Goal: Task Accomplishment & Management: Use online tool/utility

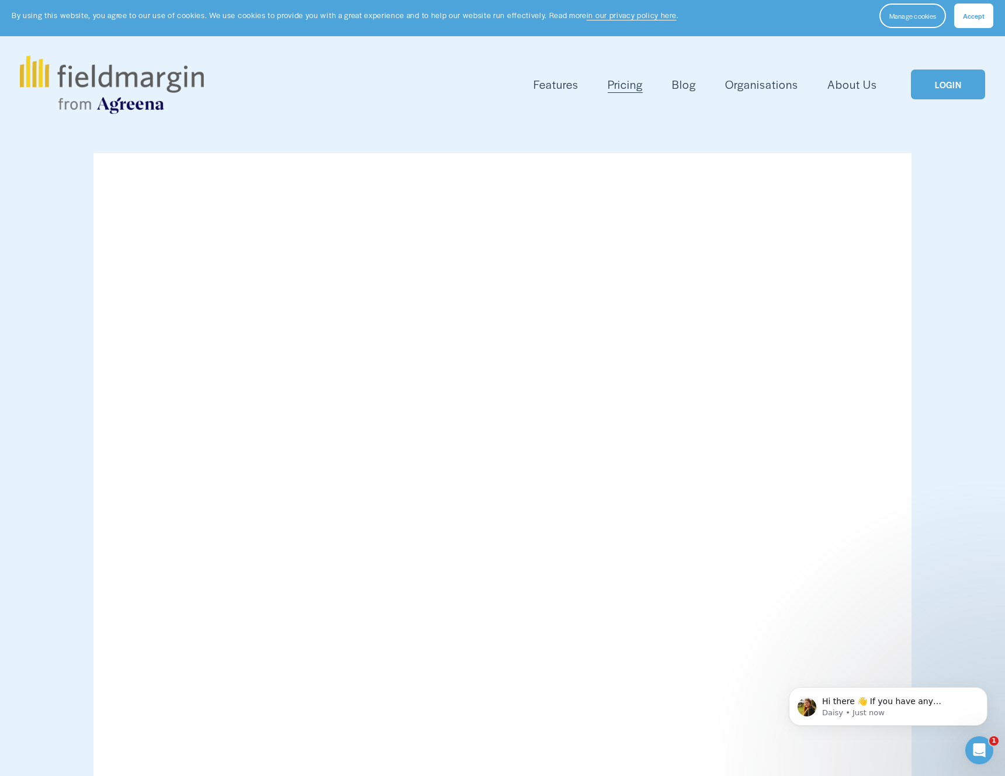
scroll to position [5, 0]
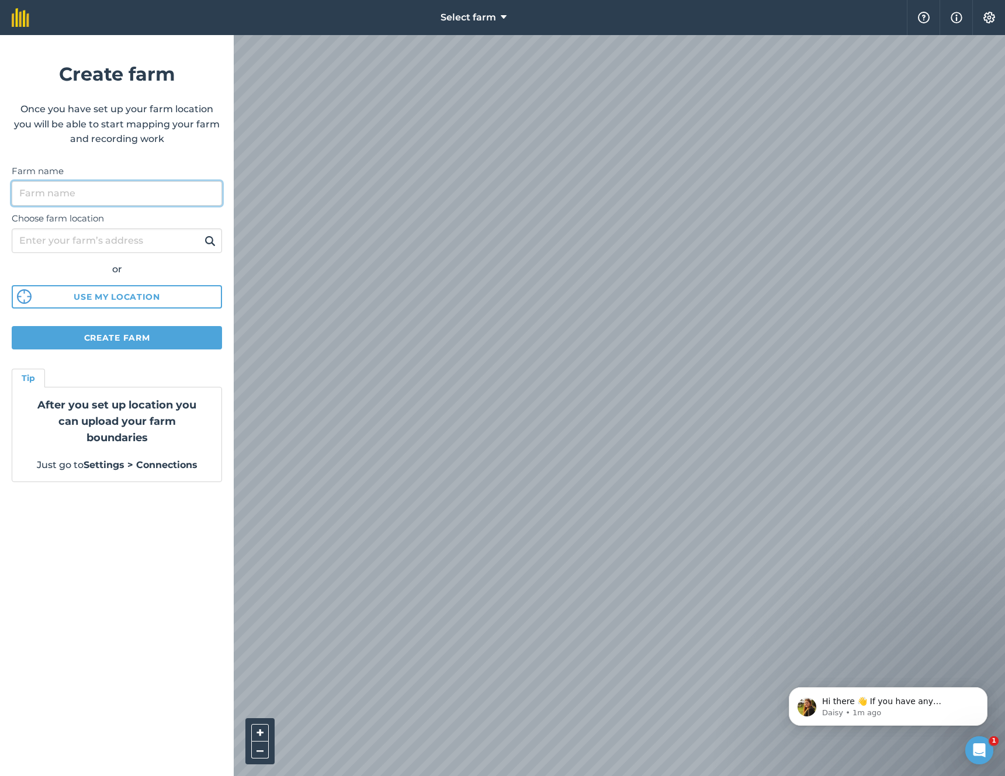
click at [117, 191] on input "Farm name" at bounding box center [117, 193] width 210 height 25
type input "MAROND FARM"
click at [162, 337] on button "Create farm" at bounding box center [117, 337] width 210 height 23
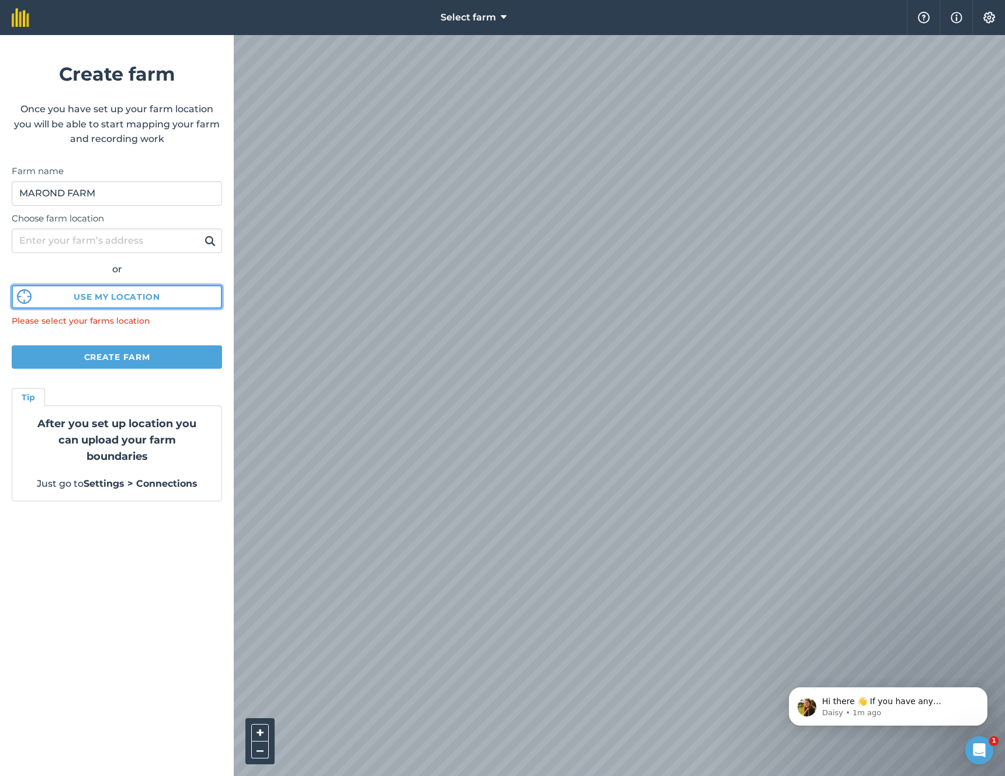
click at [137, 298] on button "Use my location" at bounding box center [117, 296] width 210 height 23
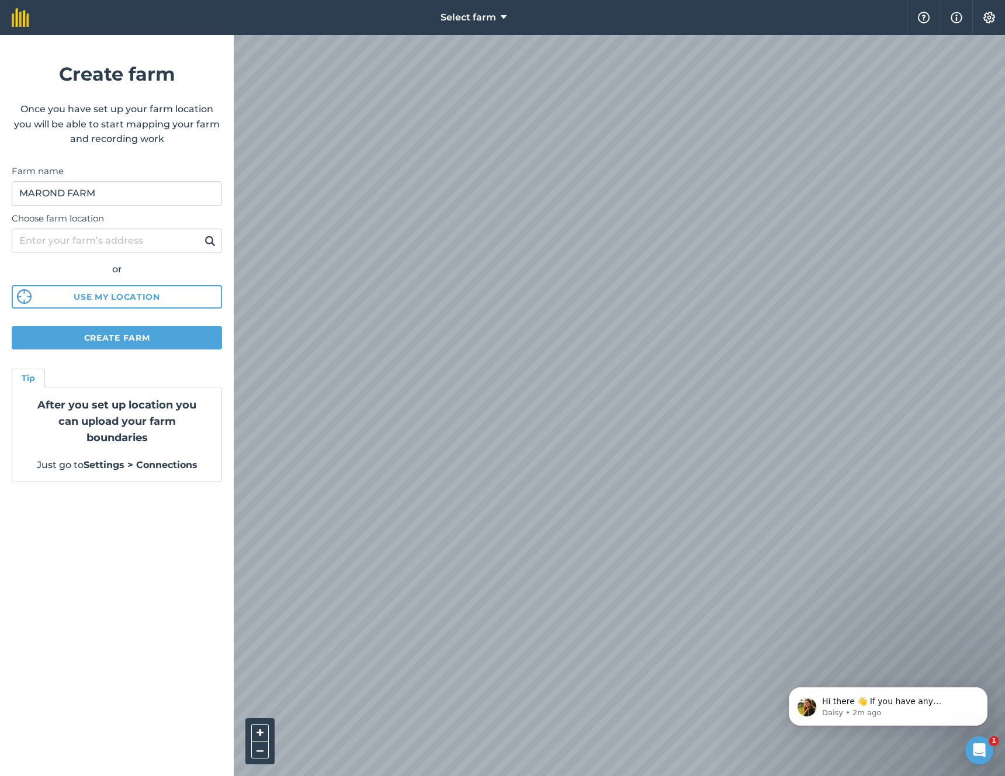
click at [550, 2] on div "Select farm Help Info Settings Create farm Once you have set up your farm locat…" at bounding box center [502, 17] width 1005 height 35
click at [187, 446] on div "After you set up location you can upload your farm boundaries Just go to Settin…" at bounding box center [117, 435] width 210 height 96
click at [148, 337] on button "Create farm" at bounding box center [117, 337] width 210 height 23
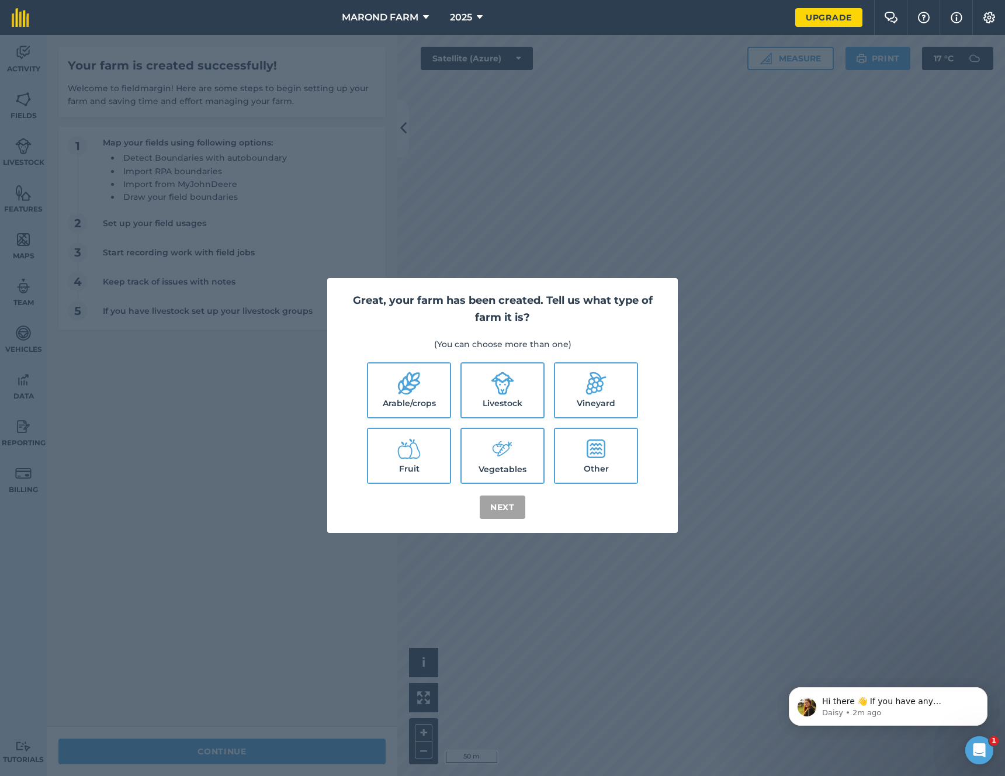
click at [501, 394] on icon at bounding box center [503, 383] width 23 height 23
checkbox input "true"
click at [433, 457] on label "Fruit" at bounding box center [409, 456] width 82 height 54
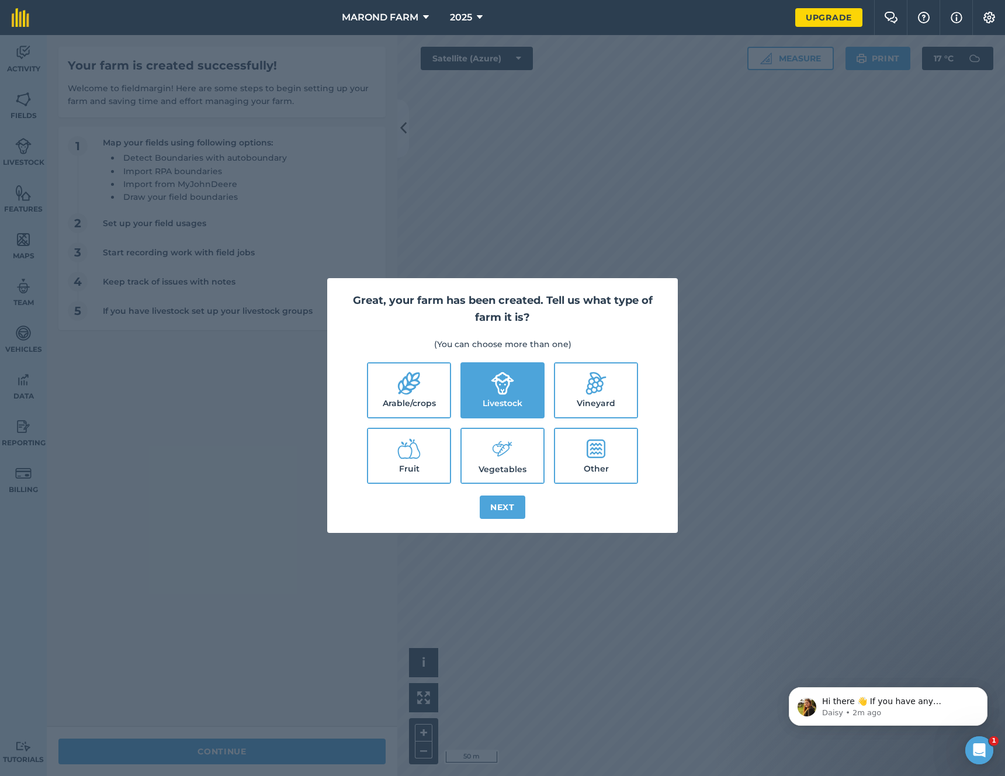
checkbox input "true"
click at [595, 459] on label "Other" at bounding box center [596, 456] width 82 height 54
checkbox input "true"
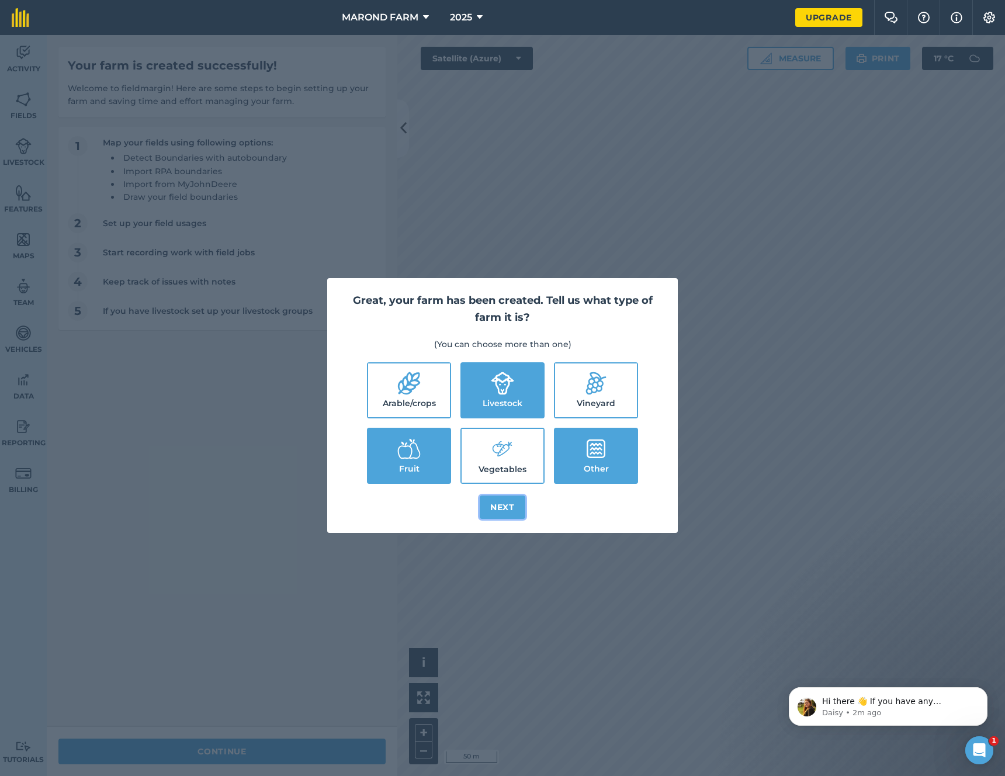
click at [509, 507] on button "Next" at bounding box center [503, 507] width 46 height 23
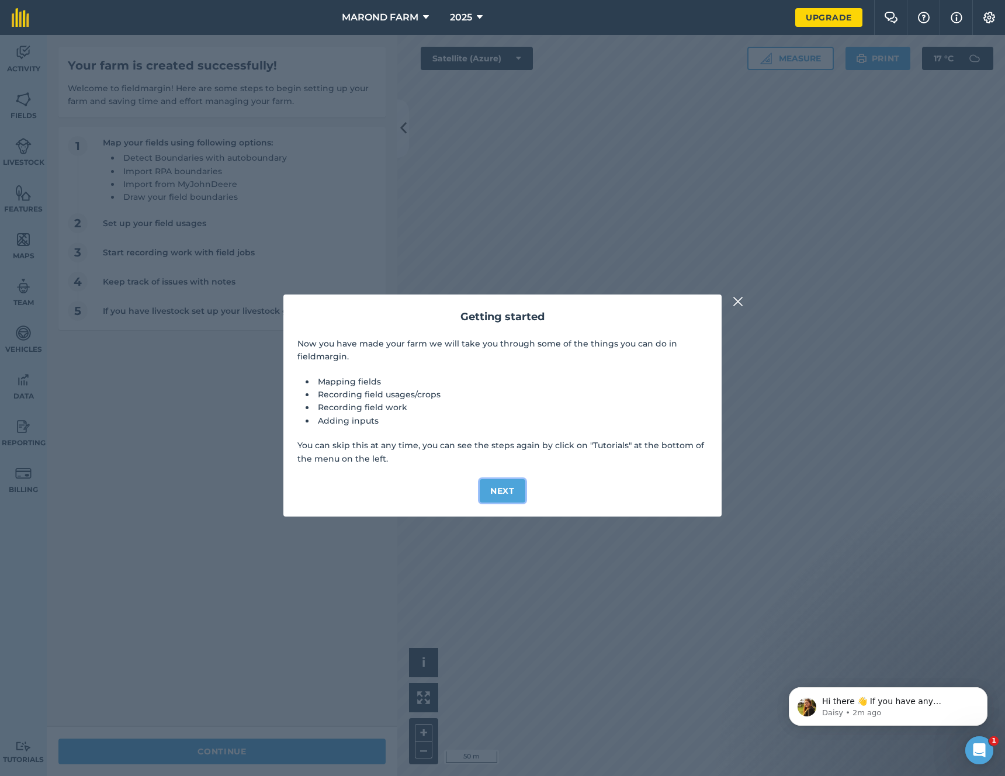
click at [501, 493] on button "Next" at bounding box center [503, 490] width 46 height 23
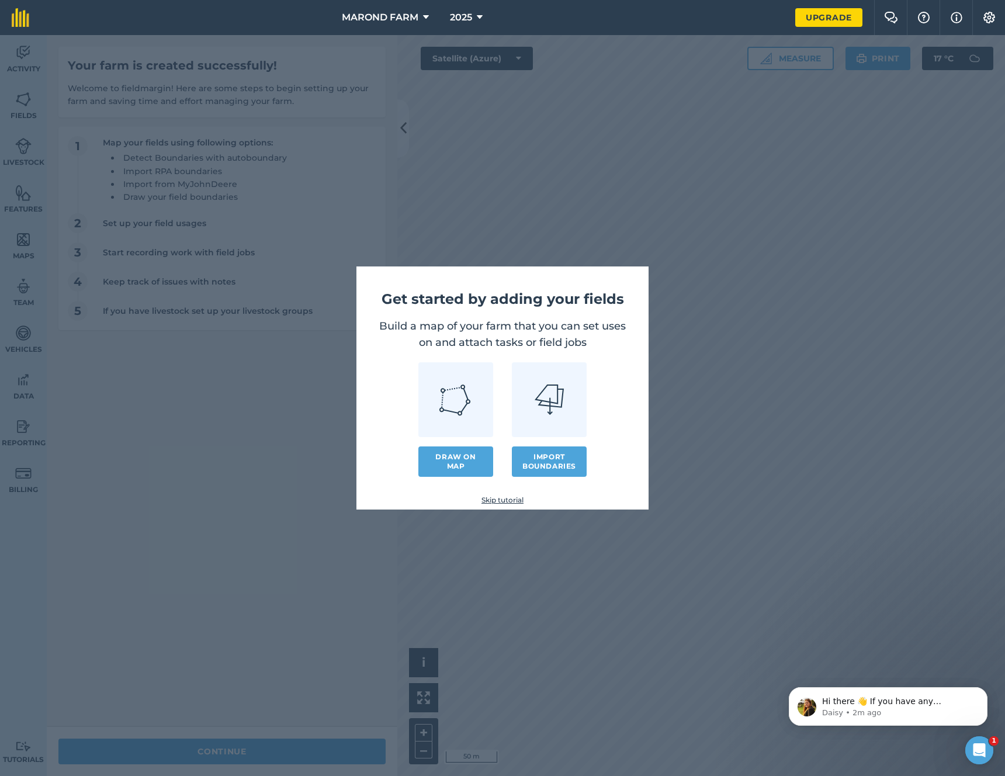
click at [456, 401] on img at bounding box center [456, 400] width 34 height 34
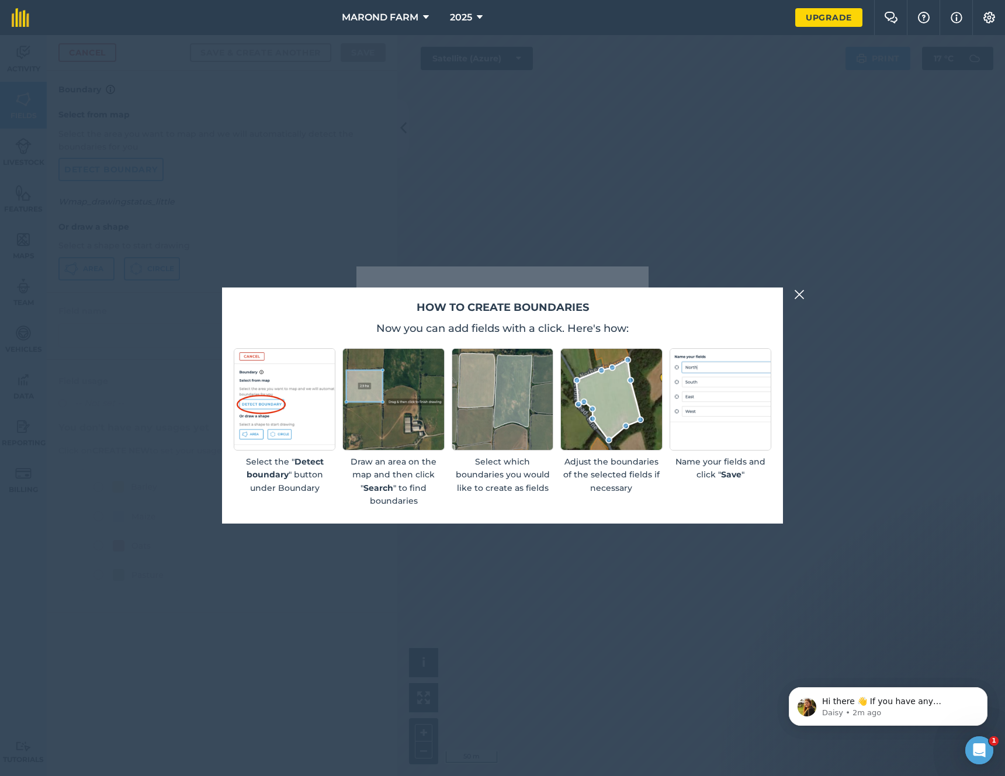
click at [793, 295] on button at bounding box center [800, 295] width 14 height 14
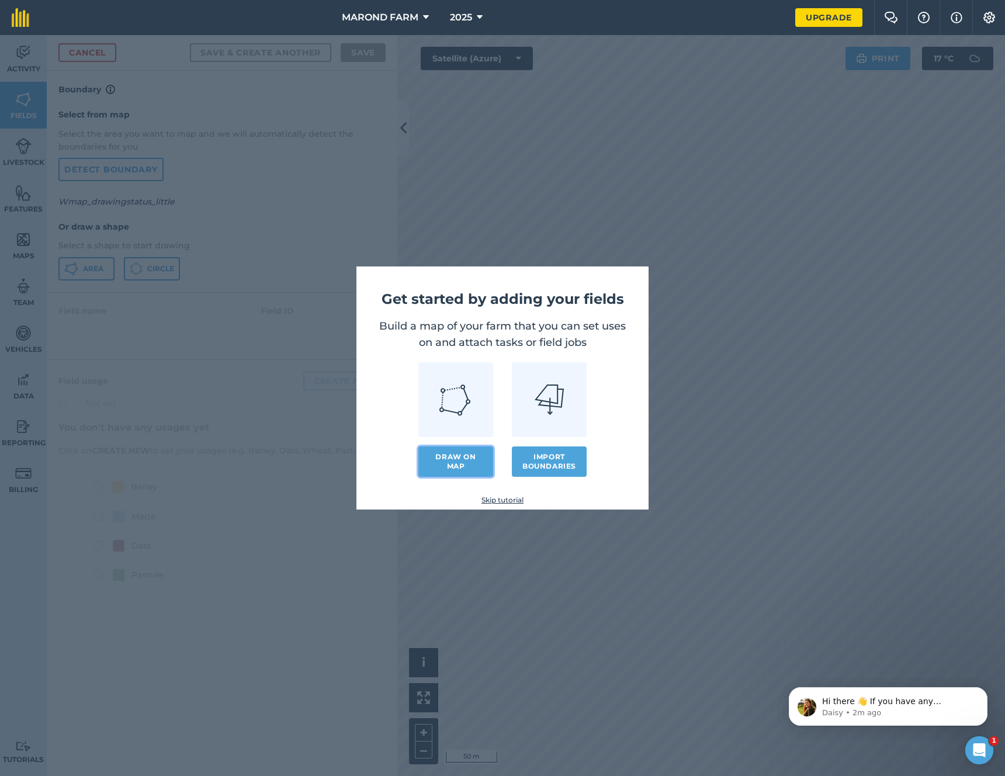
click at [472, 456] on link "Draw on map" at bounding box center [455, 462] width 75 height 30
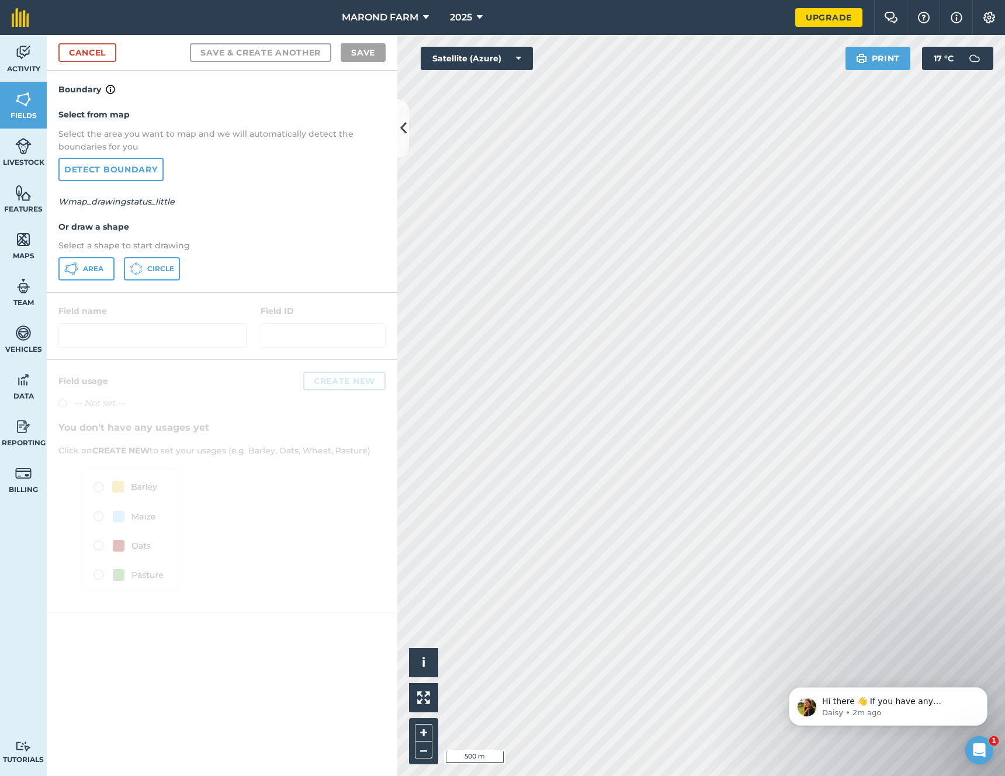
click at [595, 34] on div "MAROND FARM 2025 Upgrade Farm Chat Help Info Settings Map printing is not avail…" at bounding box center [502, 388] width 1005 height 776
click at [83, 269] on span "Area" at bounding box center [93, 268] width 20 height 9
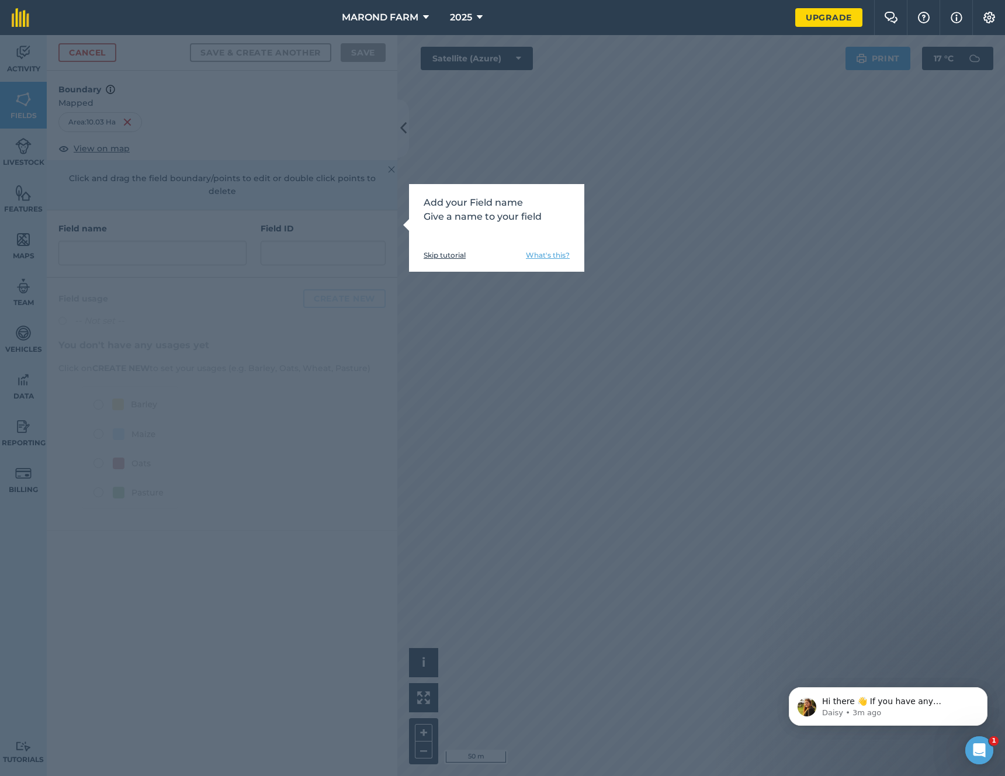
click at [442, 254] on link "Skip tutorial" at bounding box center [445, 255] width 42 height 9
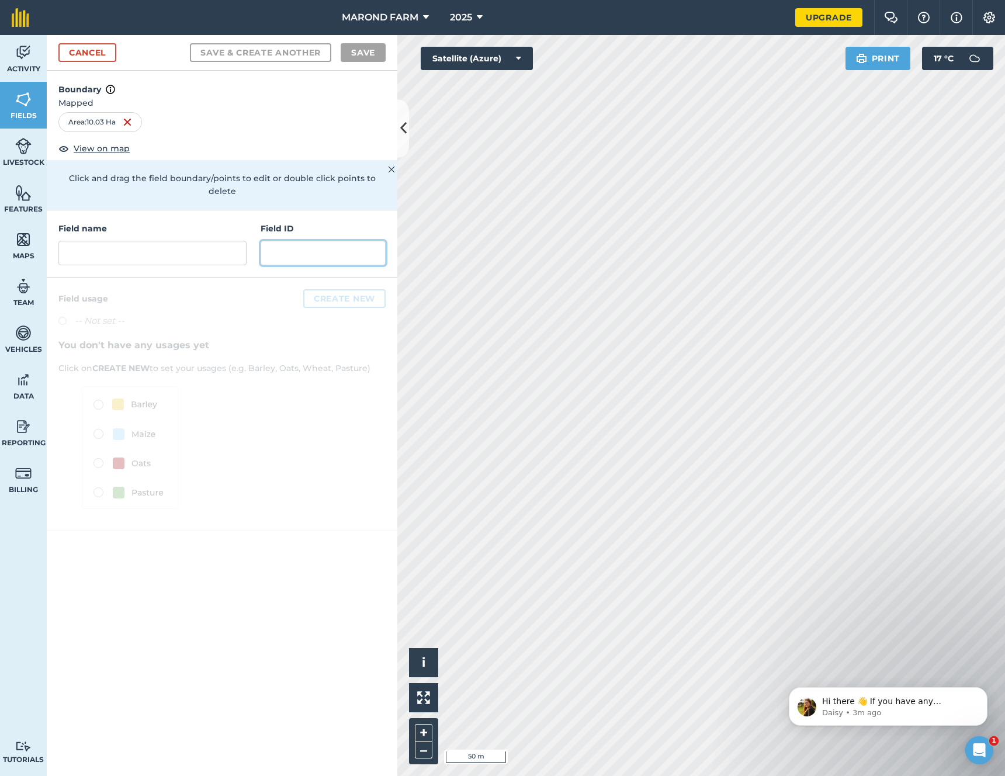
click at [314, 241] on input "text" at bounding box center [323, 253] width 125 height 25
drag, startPoint x: 171, startPoint y: 236, endPoint x: 225, endPoint y: 248, distance: 55.3
click at [172, 241] on input "text" at bounding box center [152, 253] width 188 height 25
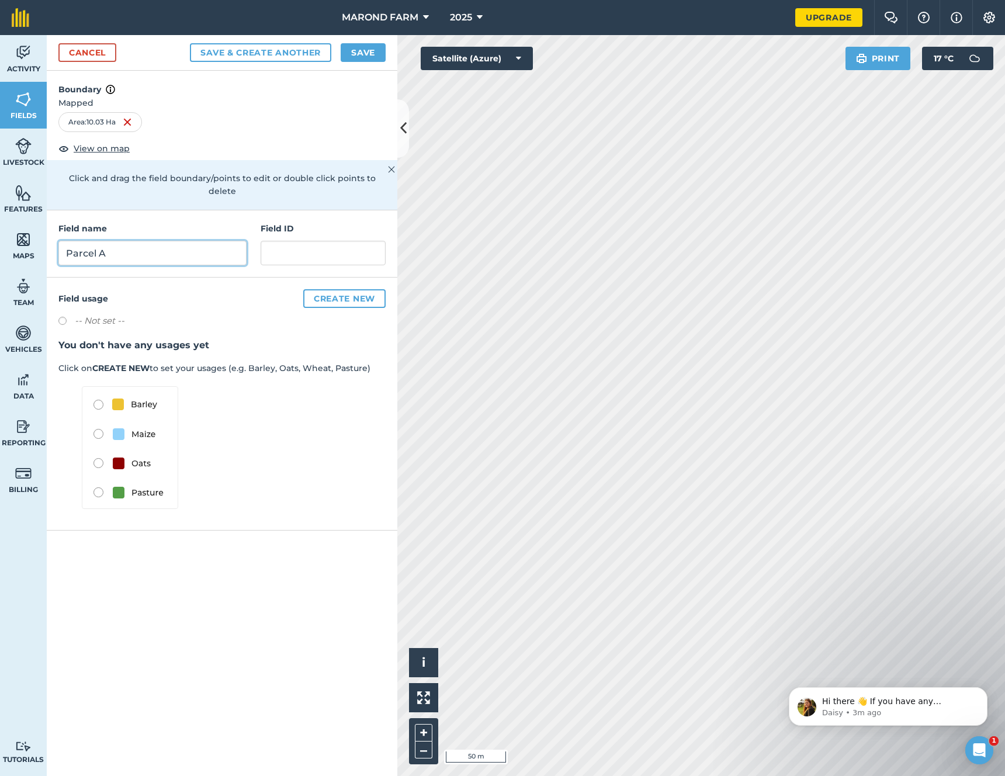
type input "Parcel A"
click at [103, 482] on img at bounding box center [130, 447] width 96 height 123
click at [100, 482] on img at bounding box center [130, 447] width 96 height 123
click at [159, 483] on img at bounding box center [130, 447] width 96 height 123
click at [285, 241] on input "text" at bounding box center [323, 253] width 125 height 25
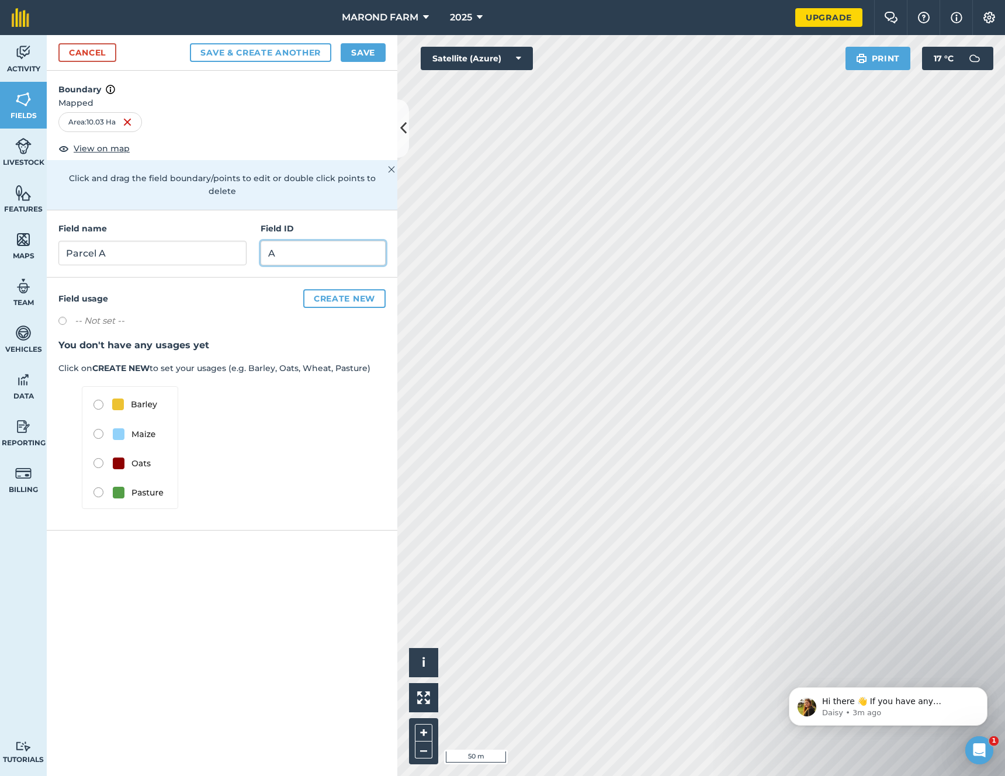
type input "A"
click at [333, 289] on button "Create new" at bounding box center [344, 298] width 82 height 19
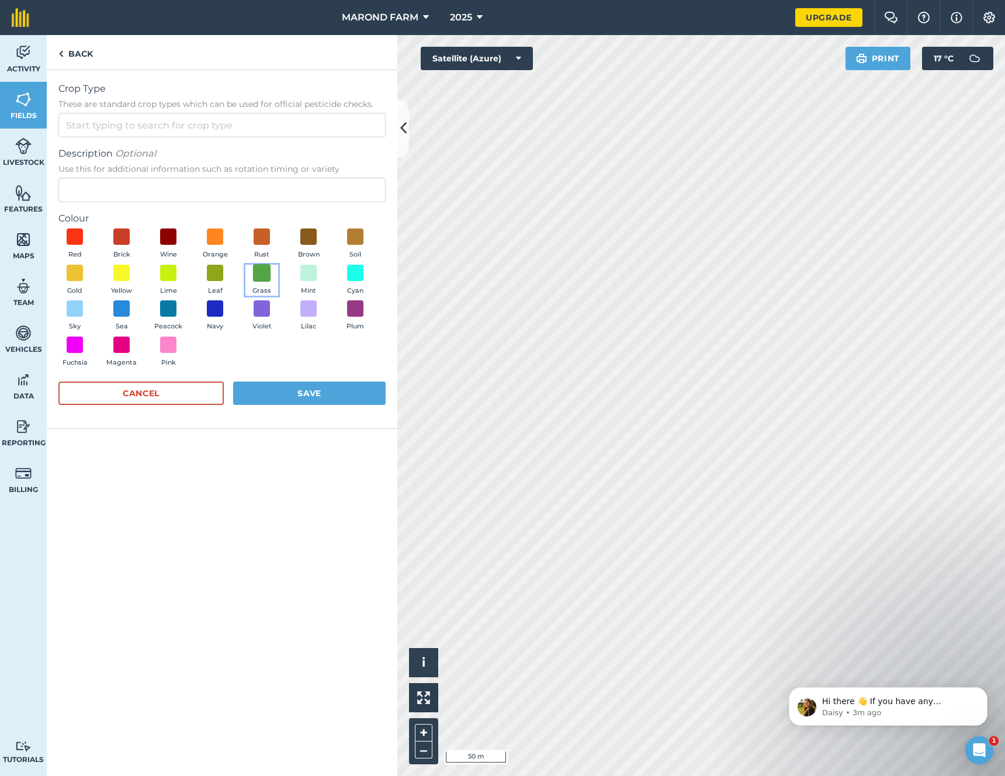
click at [260, 275] on span at bounding box center [262, 273] width 18 height 18
click at [280, 389] on button "Save" at bounding box center [309, 393] width 153 height 23
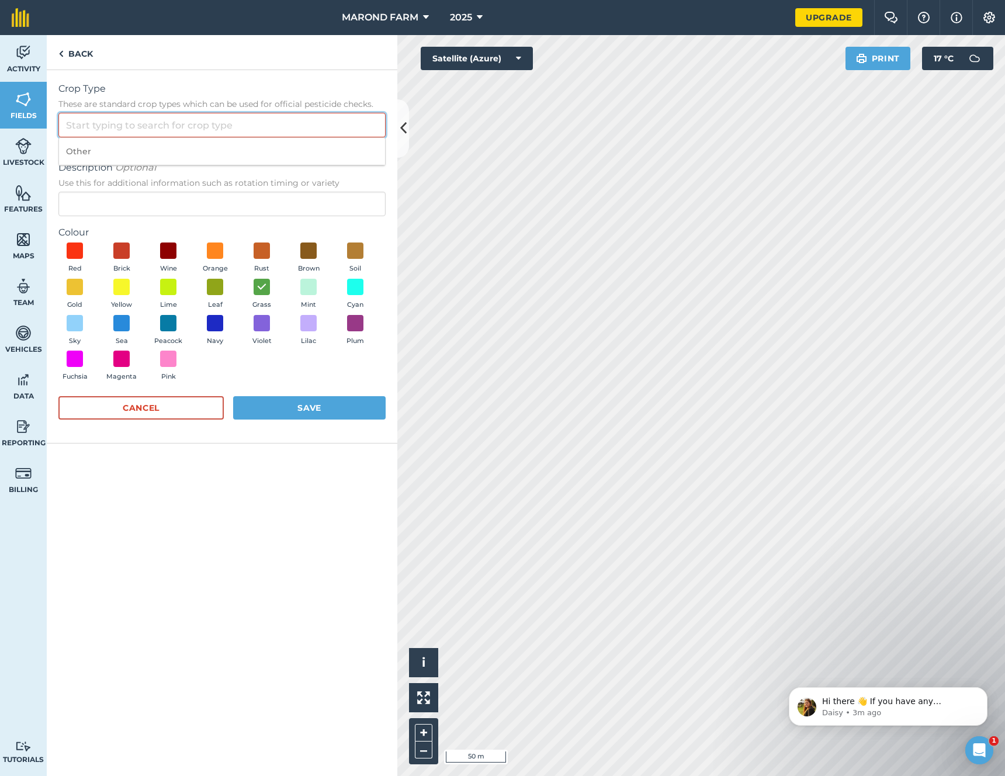
click at [124, 124] on input "Crop Type These are standard crop types which can be used for official pesticid…" at bounding box center [221, 125] width 327 height 25
click at [114, 153] on li "Other" at bounding box center [222, 151] width 326 height 27
type input "Other"
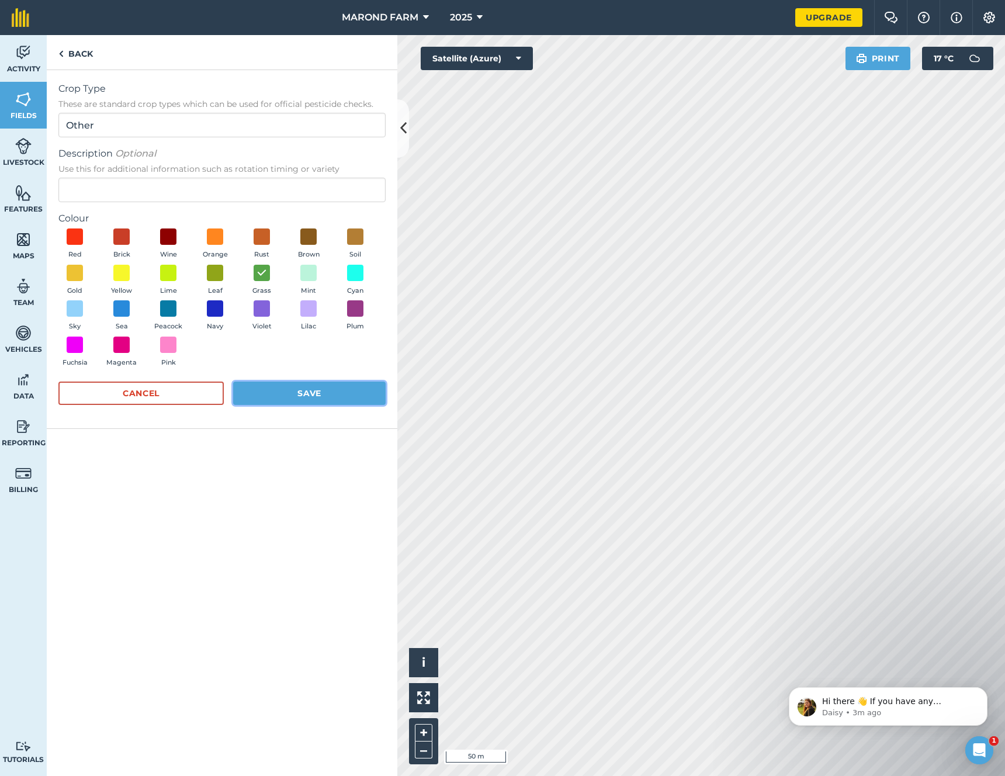
click at [321, 385] on button "Save" at bounding box center [309, 393] width 153 height 23
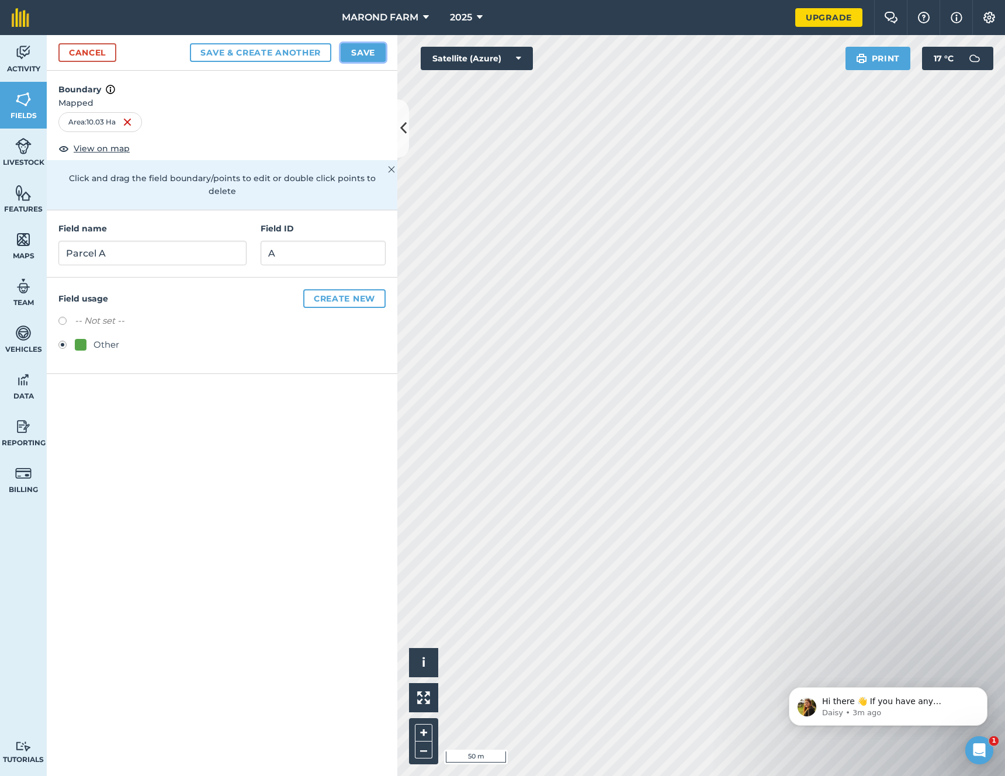
click at [365, 59] on button "Save" at bounding box center [363, 52] width 45 height 19
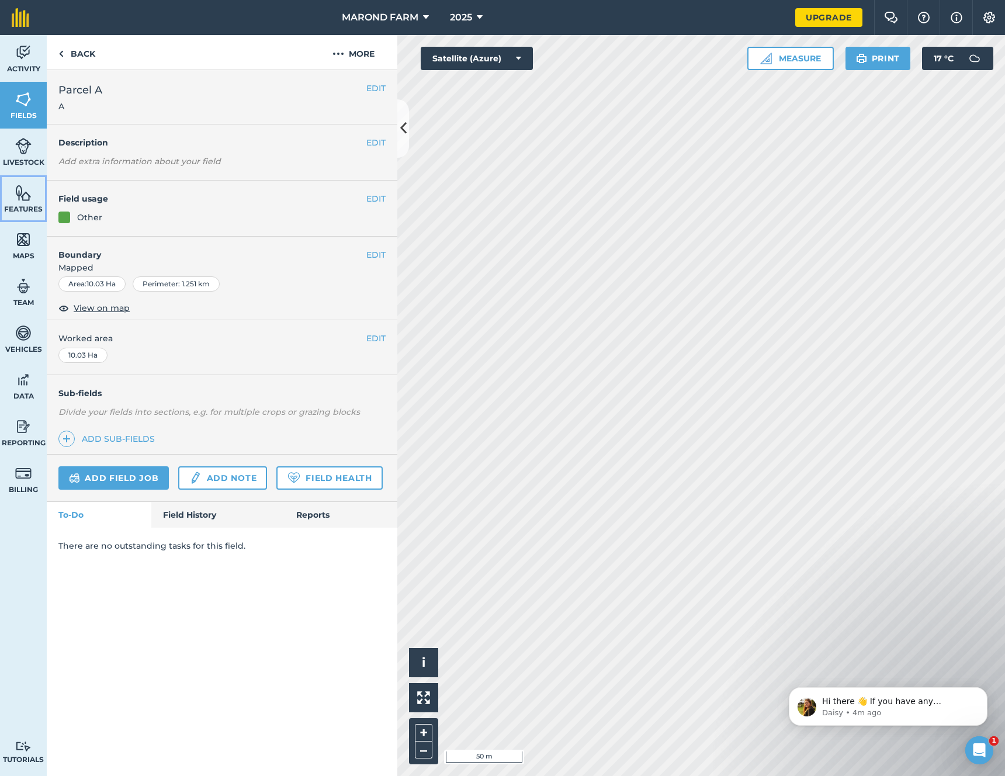
click at [18, 193] on img at bounding box center [23, 193] width 16 height 18
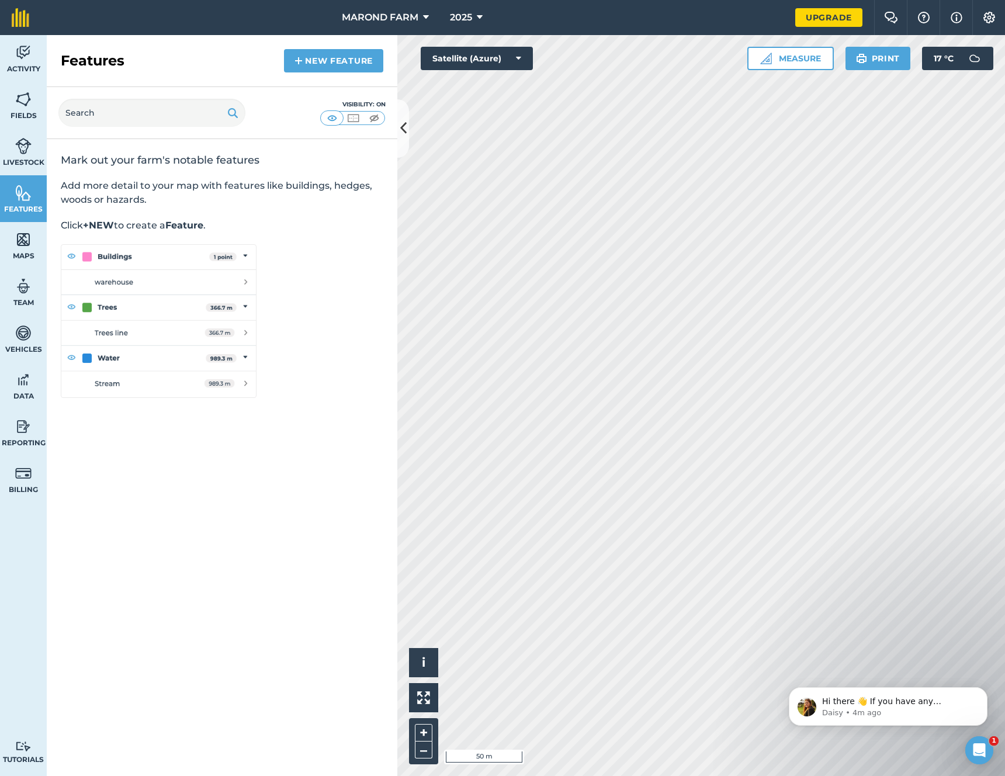
click at [191, 306] on img at bounding box center [159, 321] width 196 height 154
click at [111, 306] on img at bounding box center [159, 321] width 196 height 154
click at [352, 120] on img at bounding box center [353, 118] width 15 height 12
click at [336, 119] on img at bounding box center [332, 118] width 15 height 12
click at [21, 158] on span "Livestock" at bounding box center [23, 162] width 47 height 9
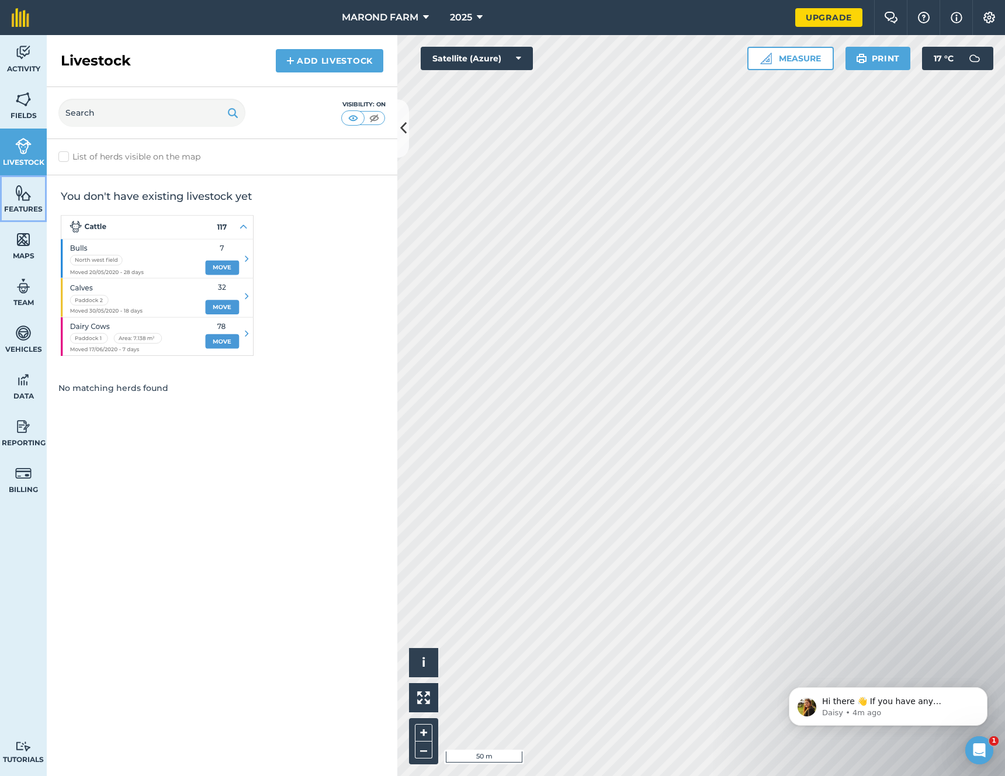
click at [20, 194] on img at bounding box center [23, 193] width 16 height 18
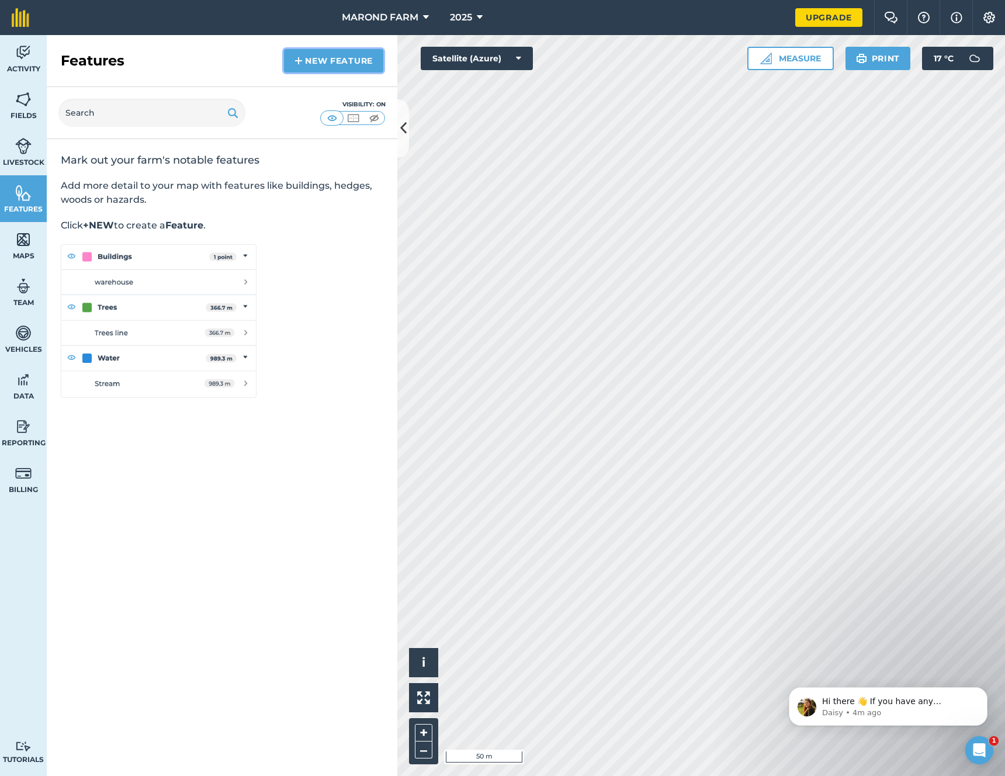
click at [316, 62] on link "New feature" at bounding box center [333, 60] width 99 height 23
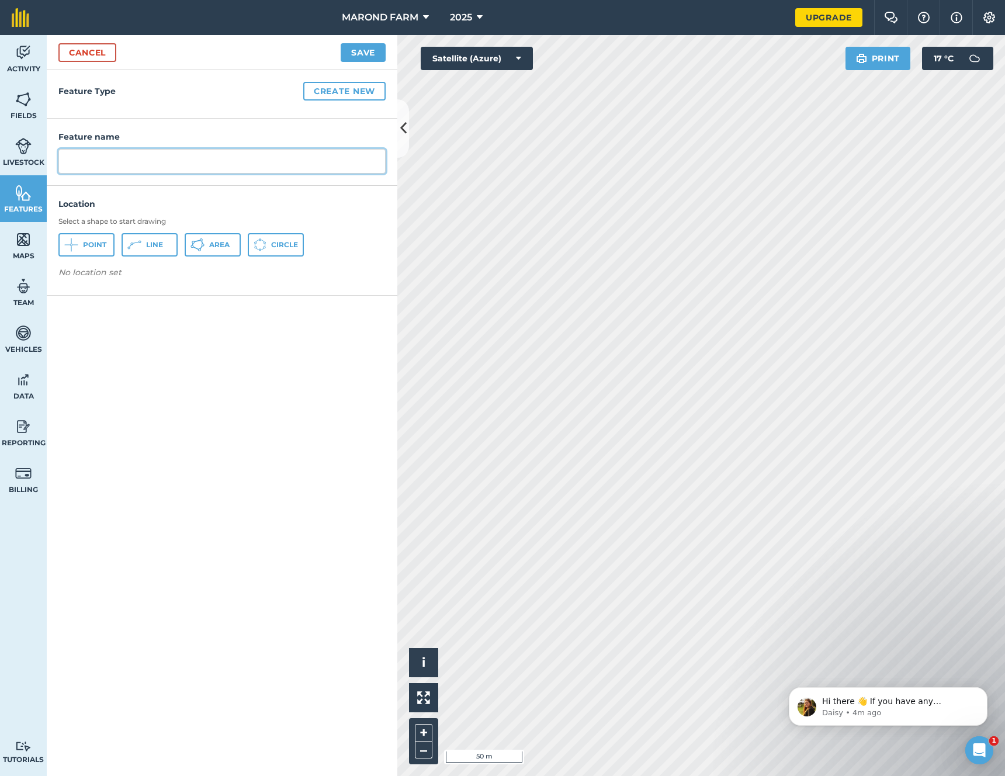
click at [117, 158] on input "text" at bounding box center [221, 161] width 327 height 25
type input "Lines"
click at [348, 91] on button "Create new" at bounding box center [344, 91] width 82 height 19
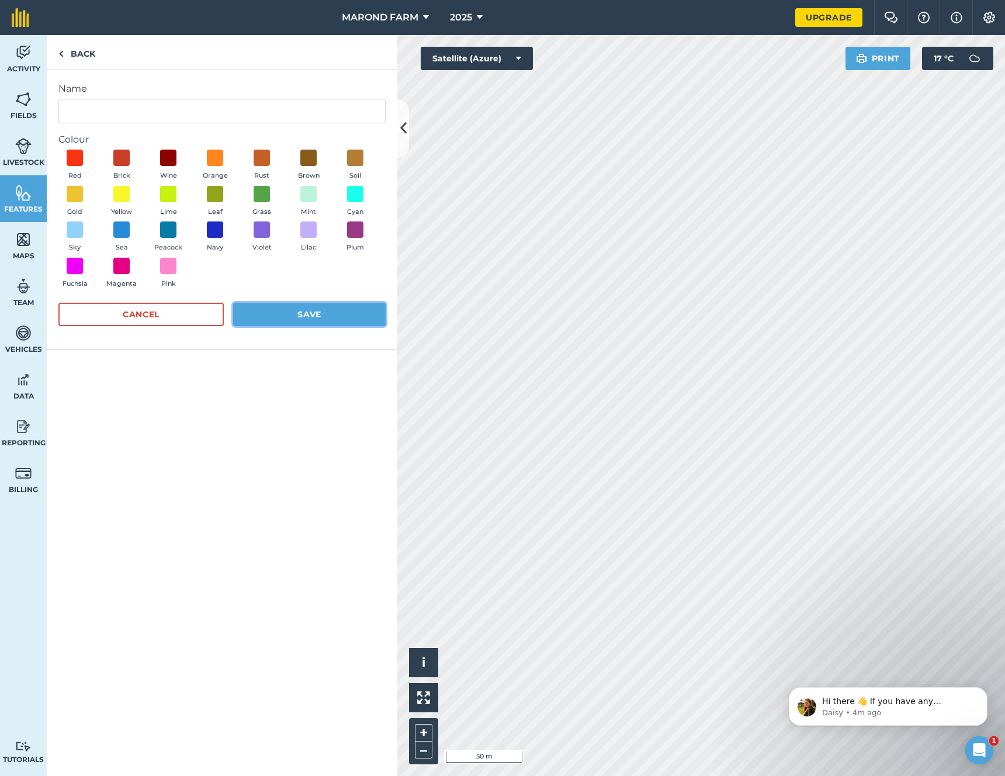
click at [271, 314] on button "Save" at bounding box center [309, 314] width 153 height 23
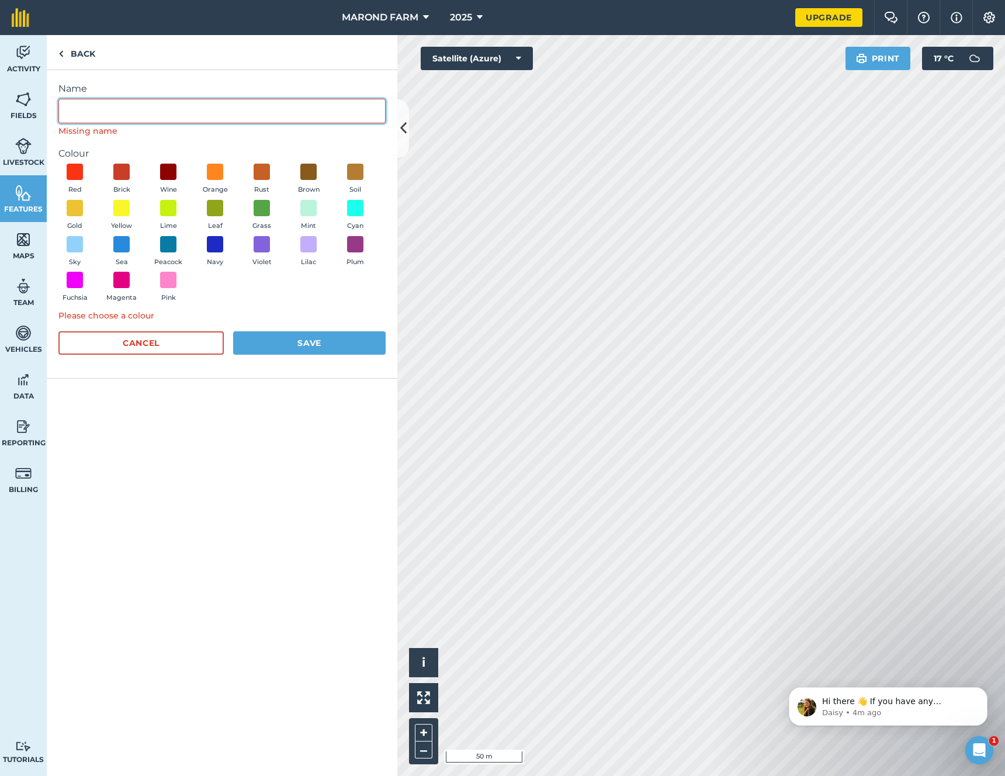
click at [186, 101] on input "Name" at bounding box center [221, 111] width 327 height 25
type input "A"
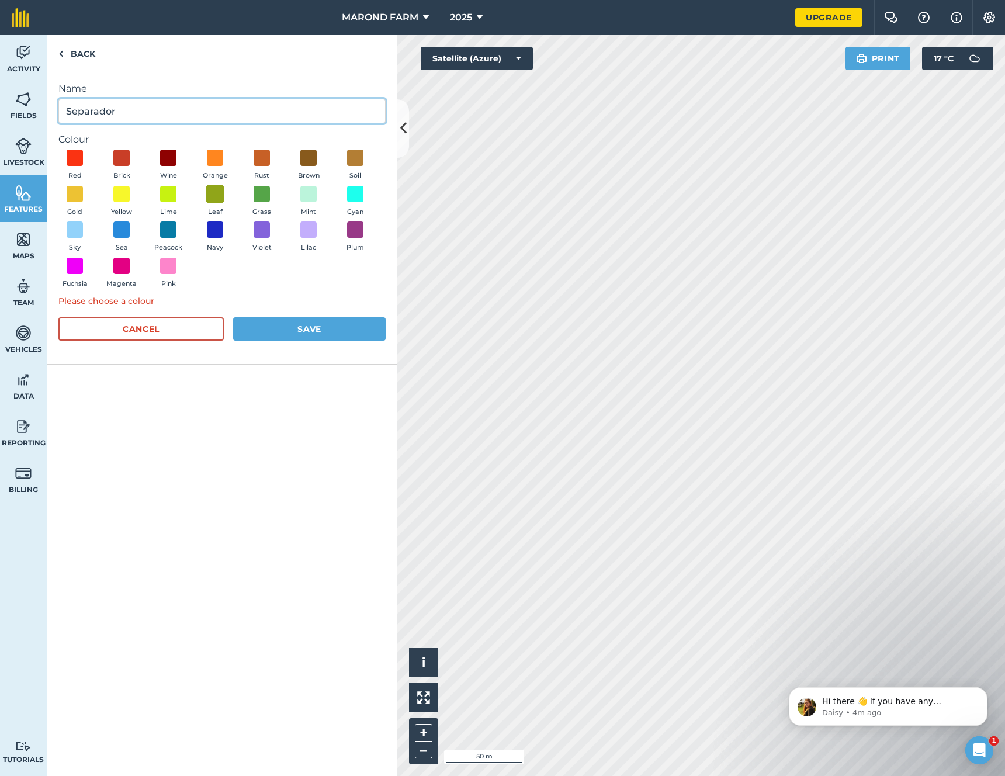
type input "Separador"
click at [213, 196] on span at bounding box center [215, 194] width 18 height 18
click at [289, 331] on button "Save" at bounding box center [309, 328] width 153 height 23
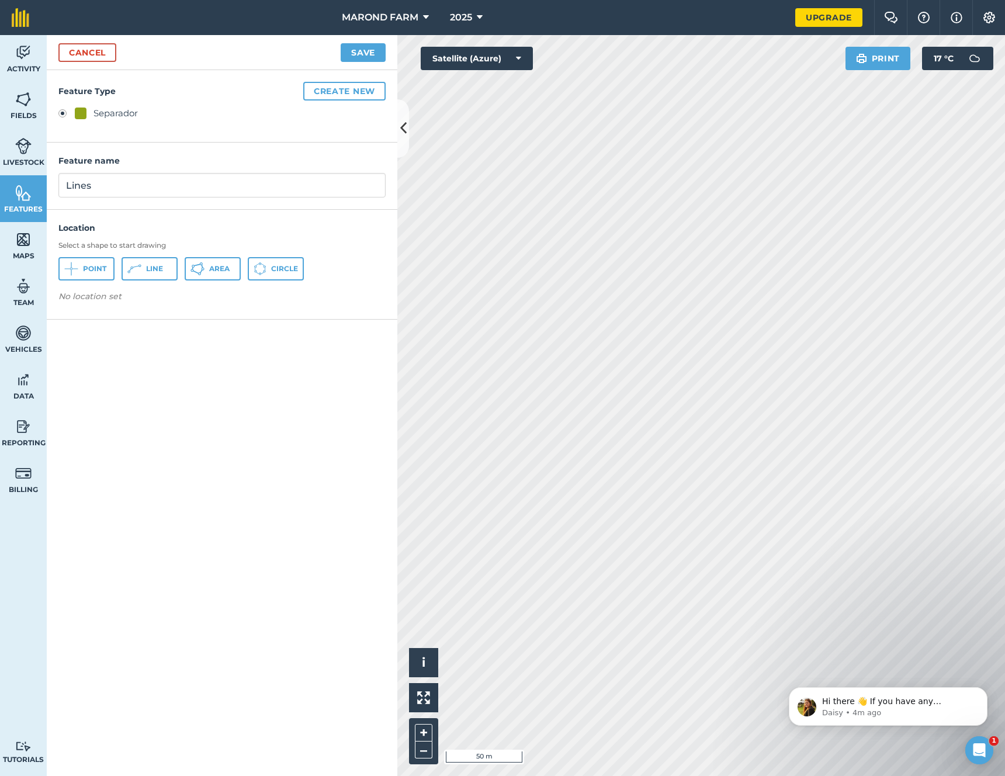
click at [350, 257] on div "Point Line Area Circle" at bounding box center [221, 268] width 327 height 23
click at [289, 270] on span "Circle" at bounding box center [284, 268] width 27 height 9
click at [361, 57] on button "Save" at bounding box center [363, 52] width 45 height 19
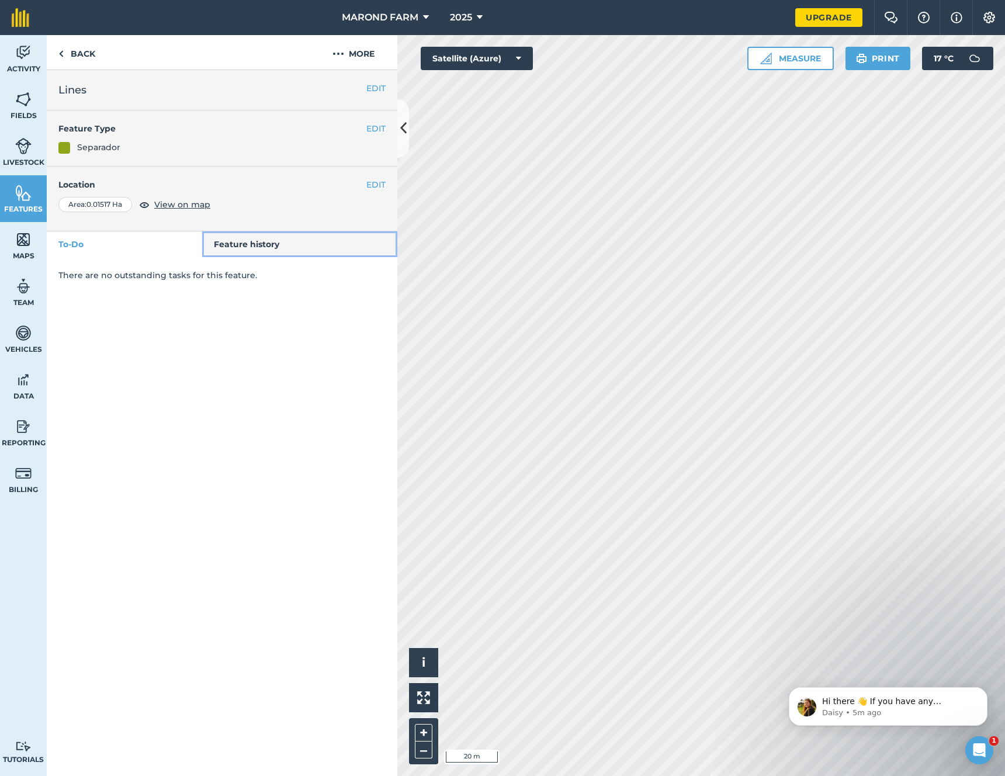
click at [242, 243] on link "Feature history" at bounding box center [300, 244] width 196 height 26
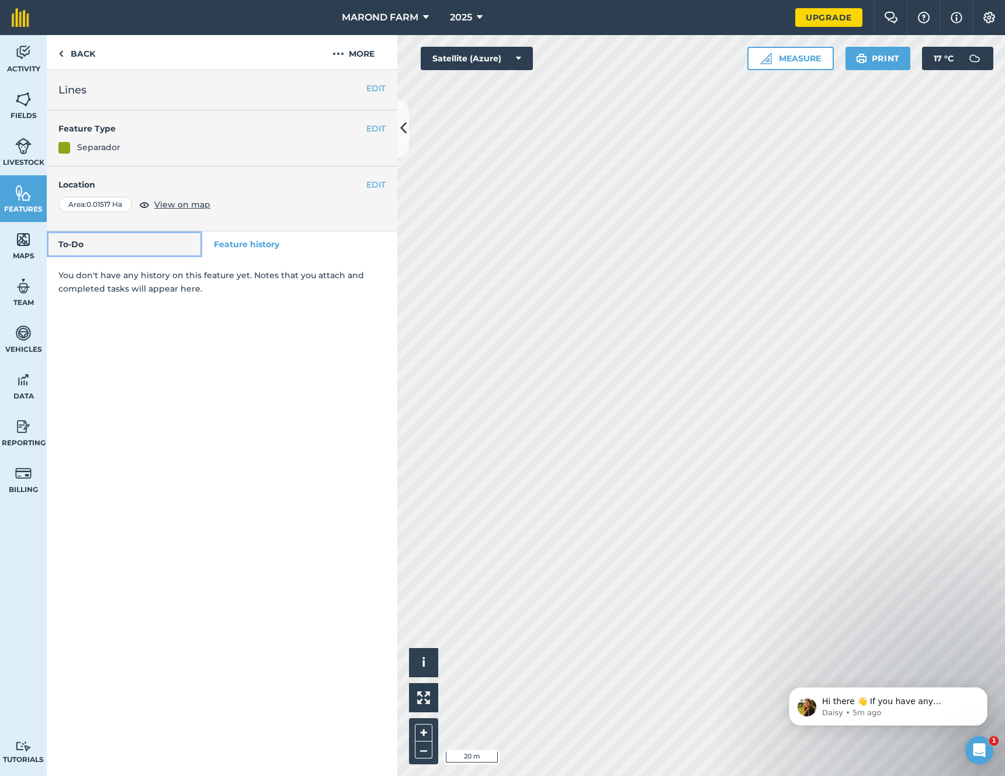
click at [131, 245] on link "To-Do" at bounding box center [124, 244] width 155 height 26
click at [378, 131] on button "EDIT" at bounding box center [375, 128] width 19 height 13
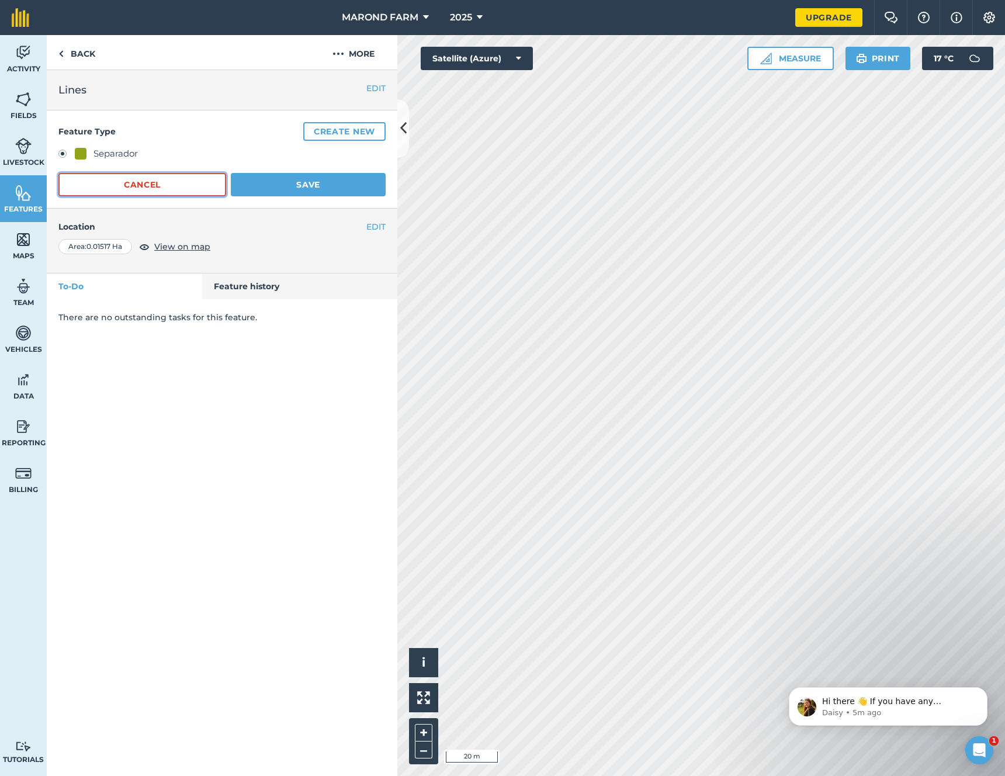
click at [165, 182] on button "Cancel" at bounding box center [142, 184] width 168 height 23
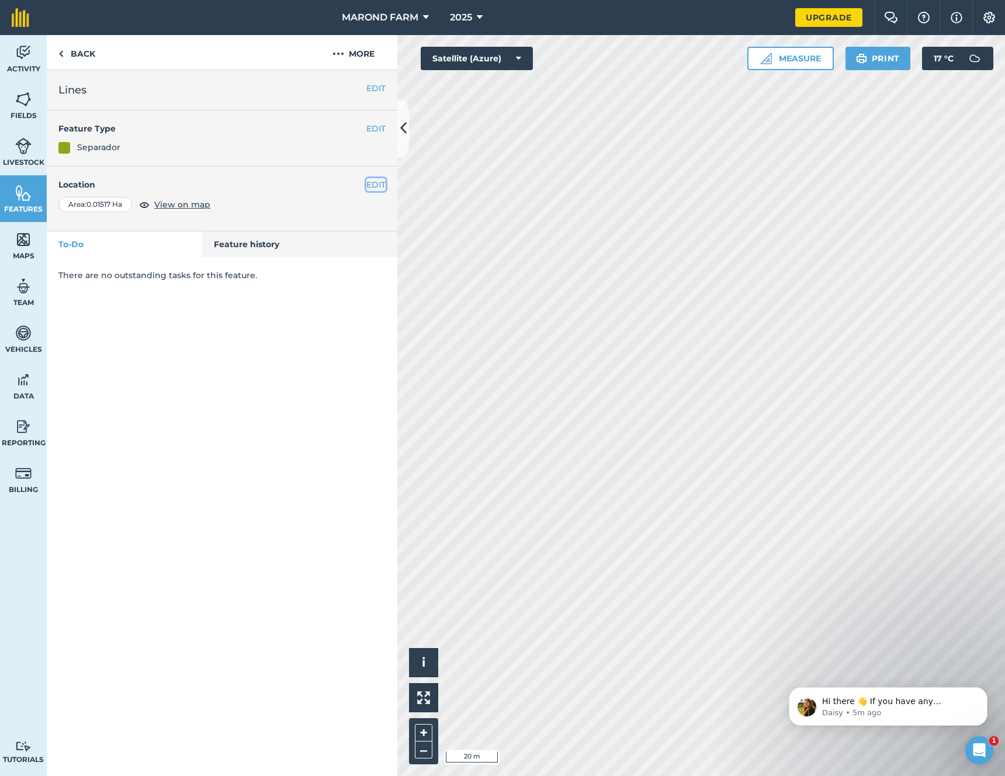
click at [371, 181] on button "EDIT" at bounding box center [375, 184] width 19 height 13
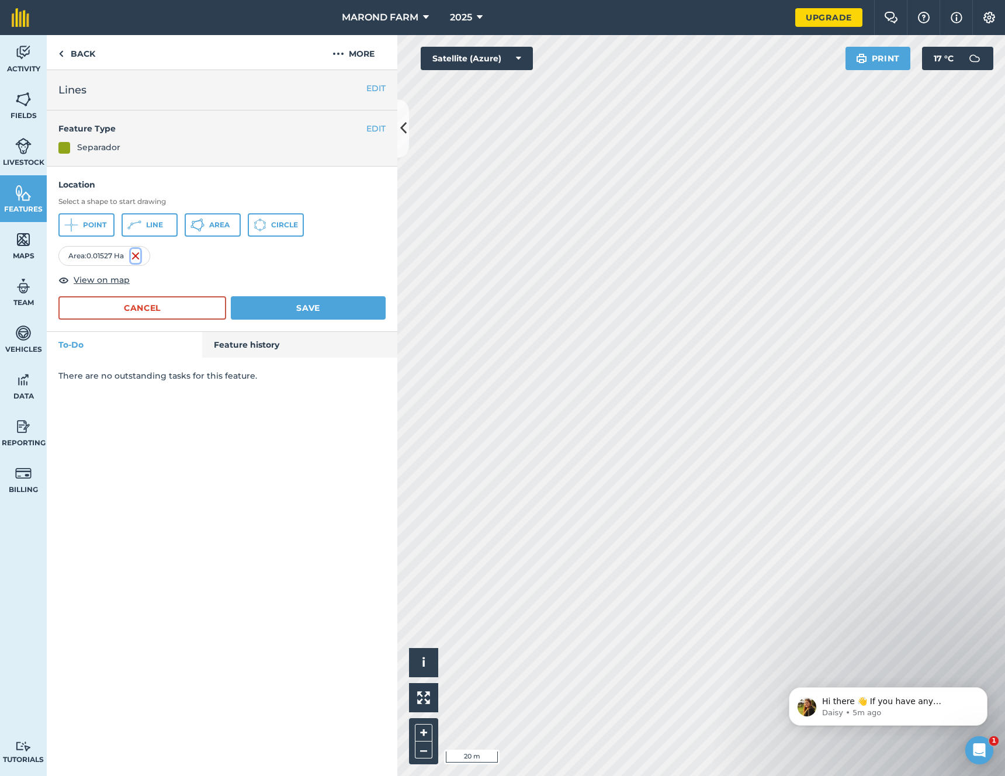
click at [137, 257] on img at bounding box center [135, 256] width 9 height 14
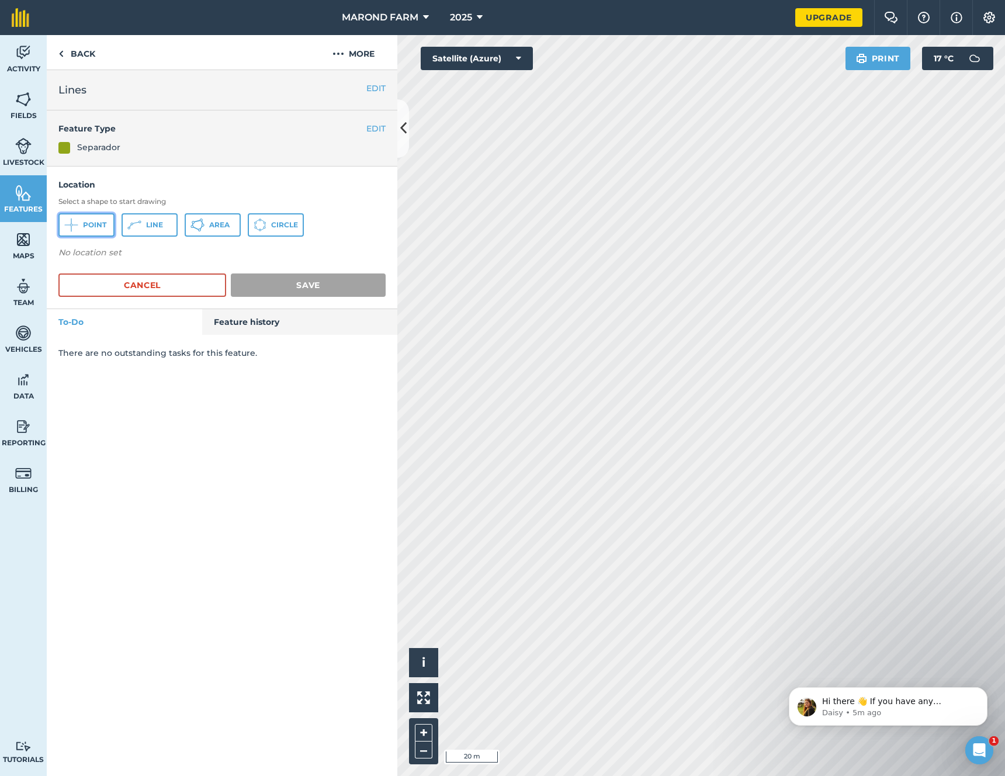
click at [89, 224] on span "Point" at bounding box center [94, 224] width 23 height 9
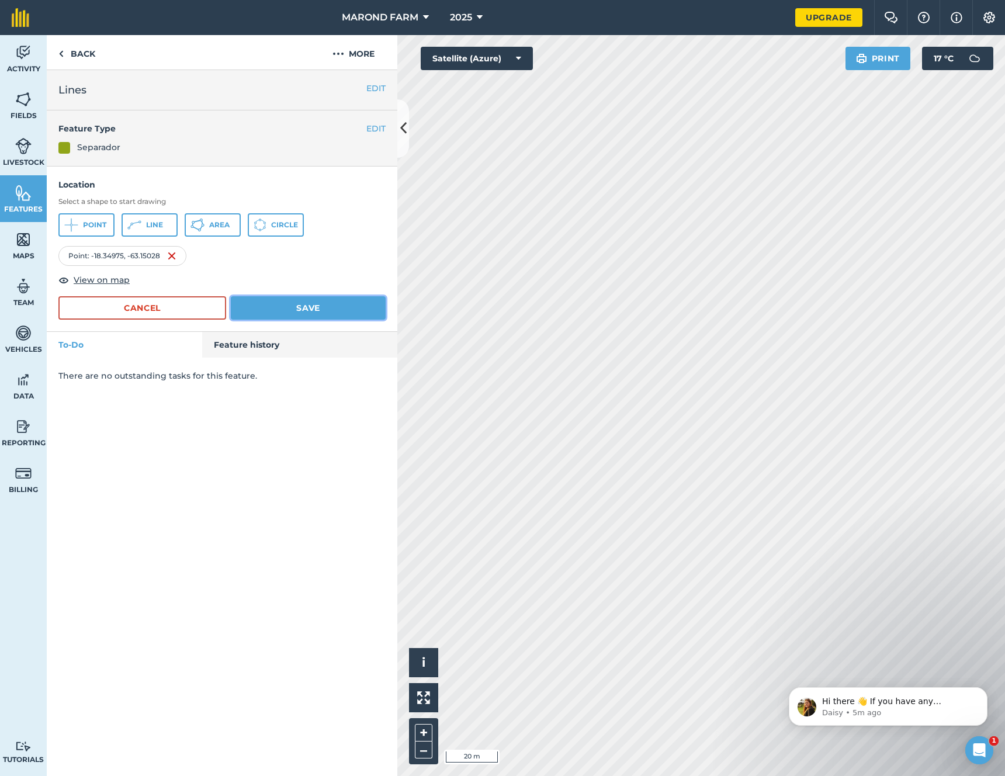
click at [316, 304] on button "Save" at bounding box center [308, 307] width 155 height 23
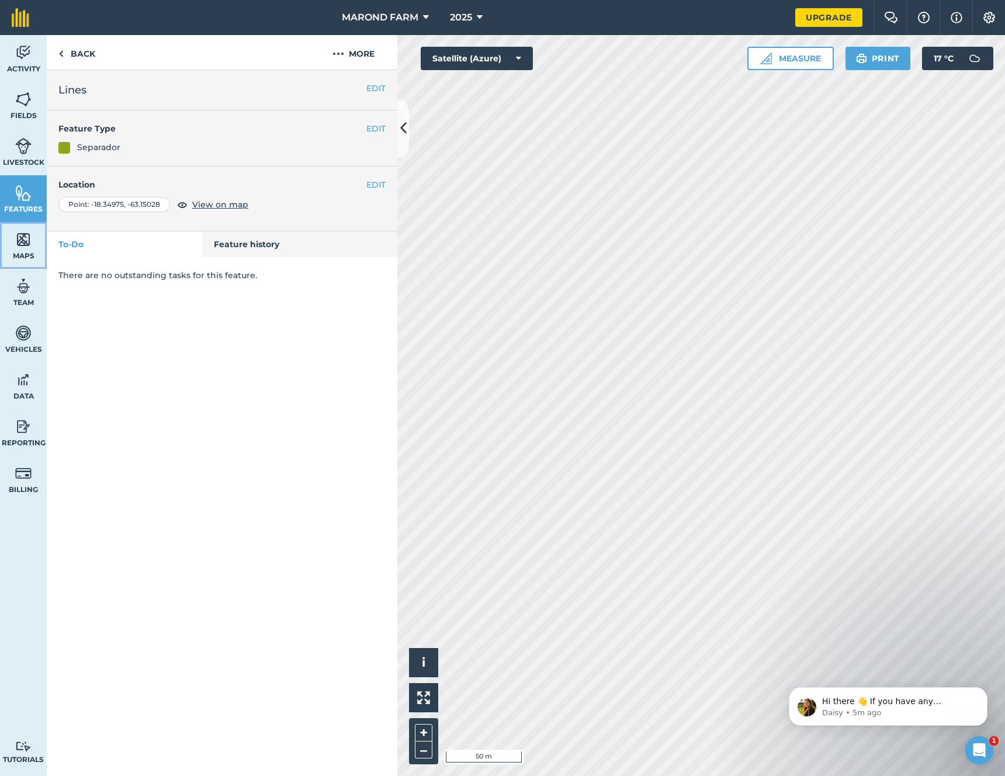
click at [34, 239] on link "Maps" at bounding box center [23, 245] width 47 height 47
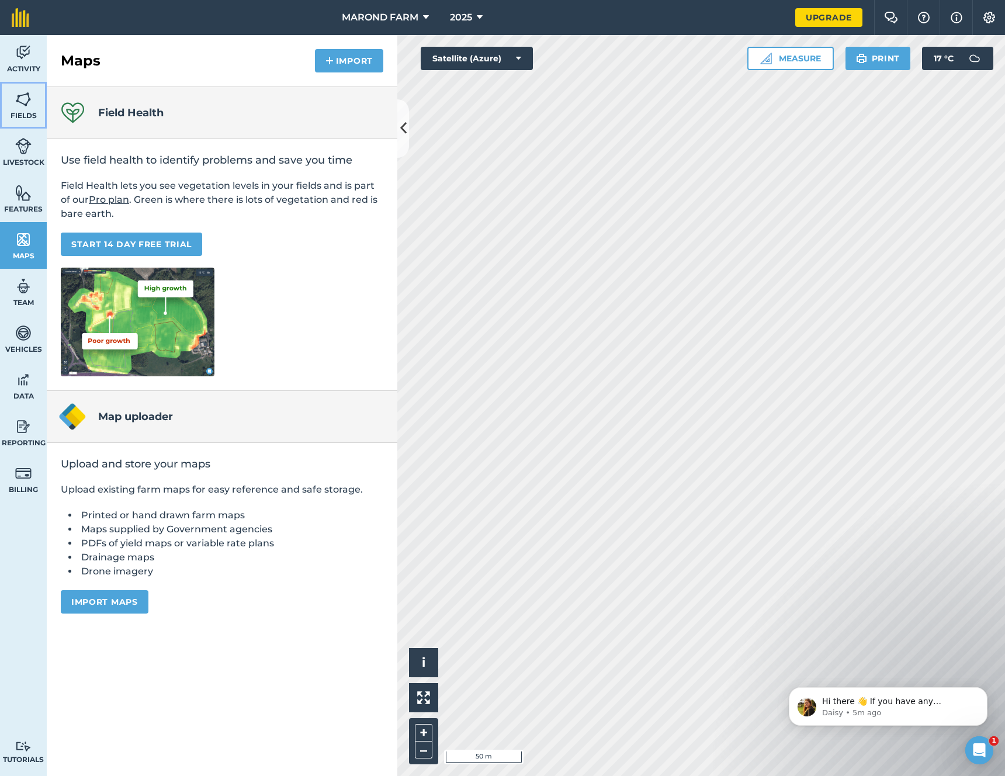
click at [26, 109] on link "Fields" at bounding box center [23, 105] width 47 height 47
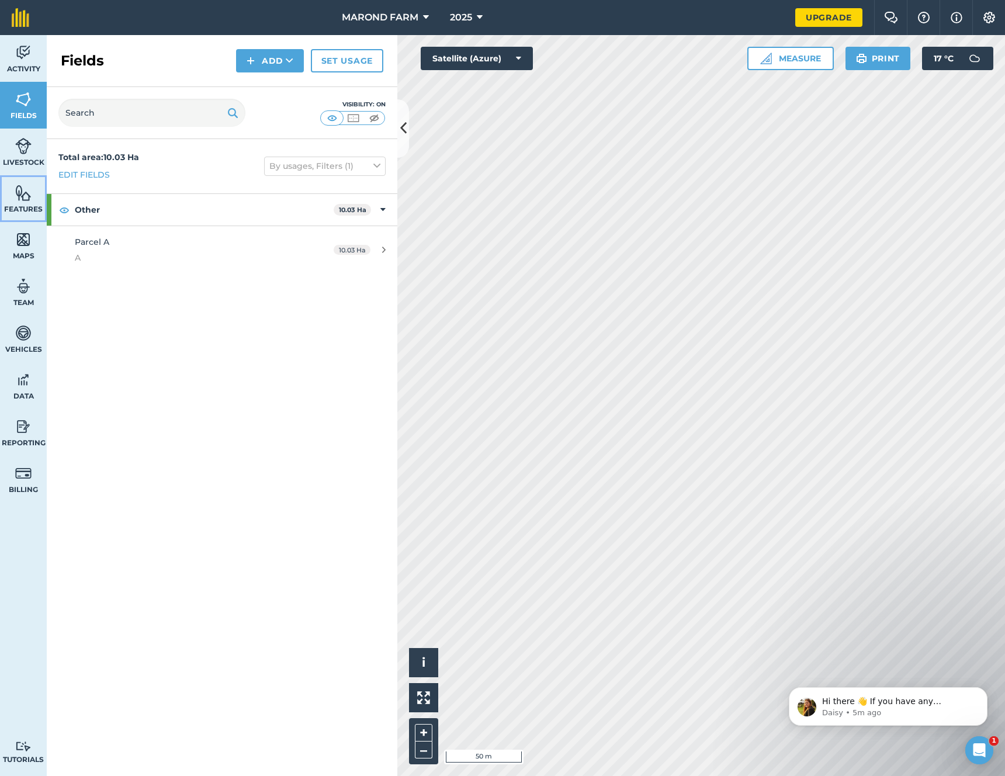
click at [23, 203] on link "Features" at bounding box center [23, 198] width 47 height 47
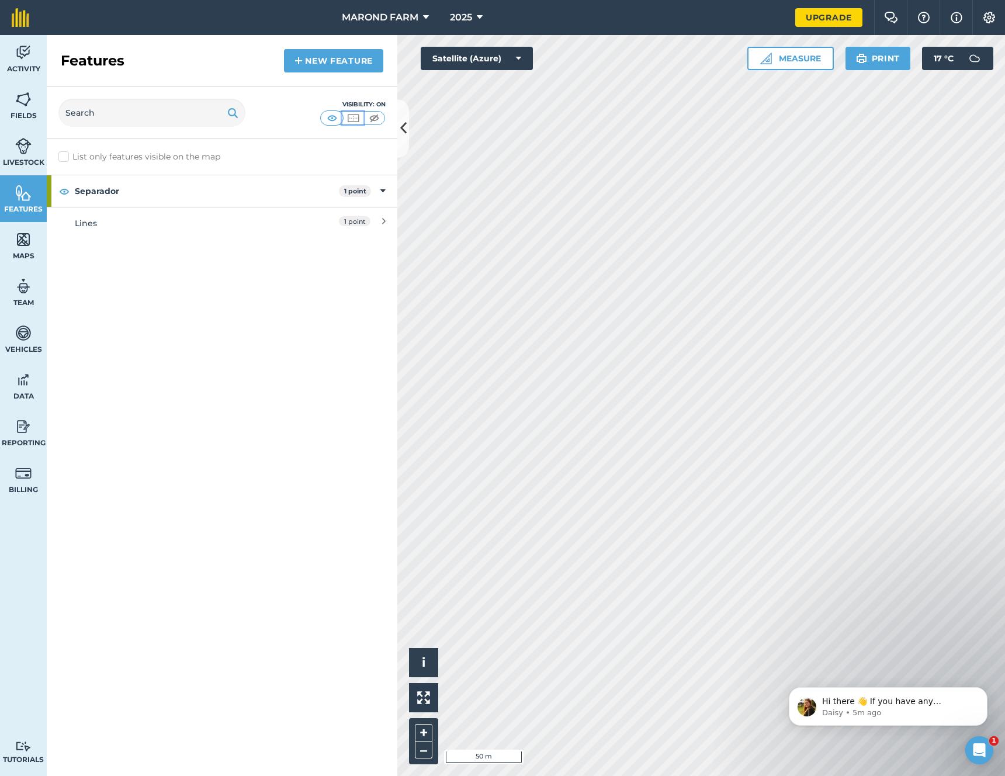
click at [352, 120] on img at bounding box center [353, 118] width 15 height 12
click at [372, 119] on img at bounding box center [374, 118] width 15 height 12
click at [334, 122] on img at bounding box center [332, 118] width 15 height 12
click at [140, 120] on input "text" at bounding box center [151, 113] width 187 height 28
type input "tree"
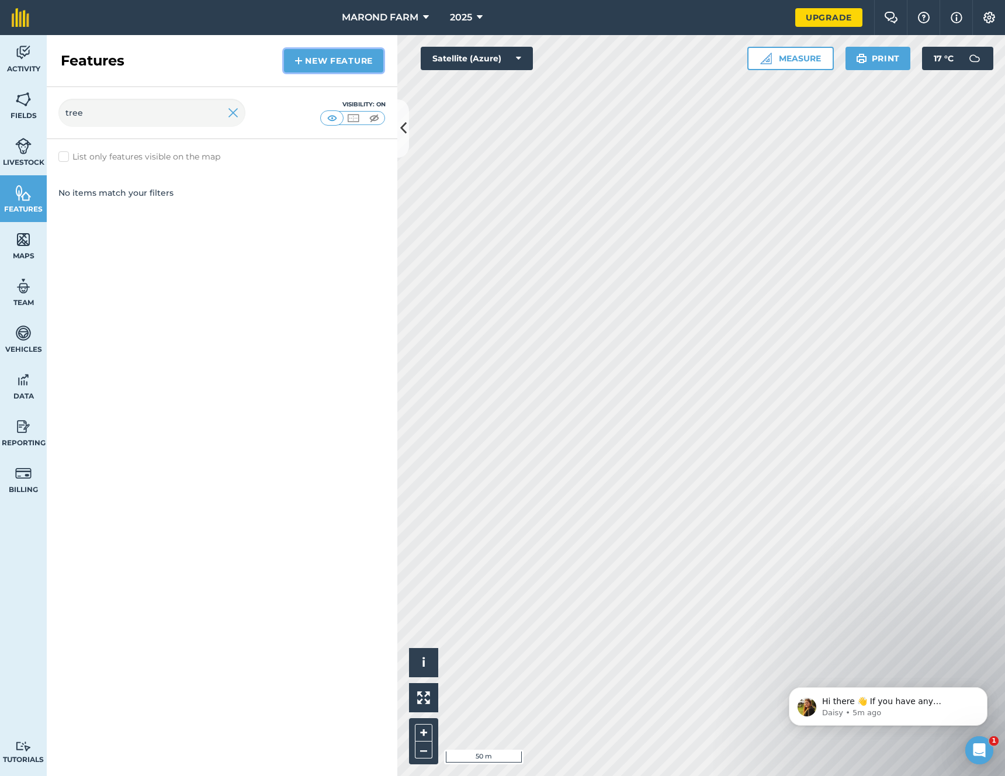
click at [316, 66] on link "New feature" at bounding box center [333, 60] width 99 height 23
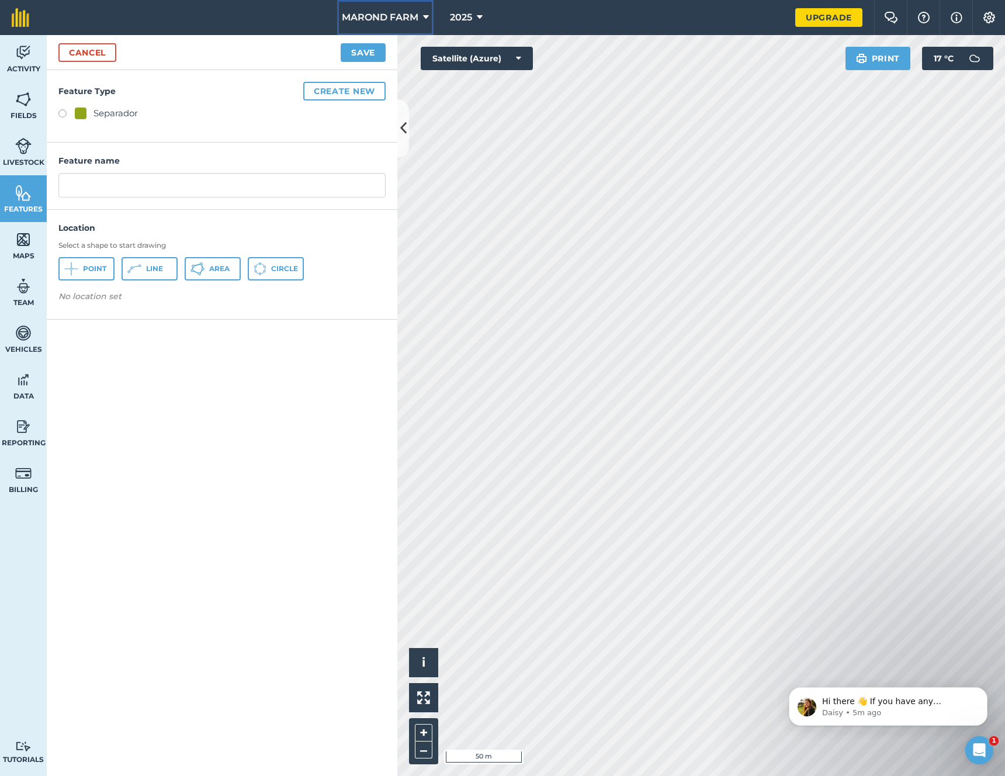
click at [427, 11] on icon at bounding box center [426, 18] width 6 height 14
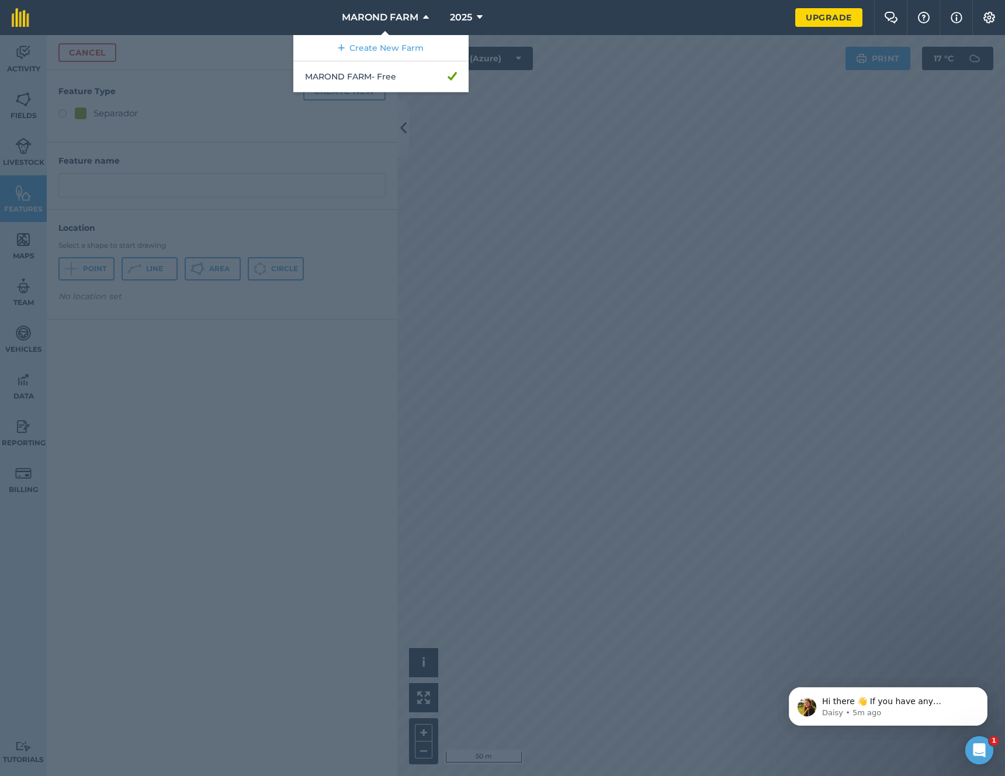
click at [508, 11] on nav "MAROND FARM Create New Farm MAROND FARM - Free 2025" at bounding box center [418, 17] width 755 height 35
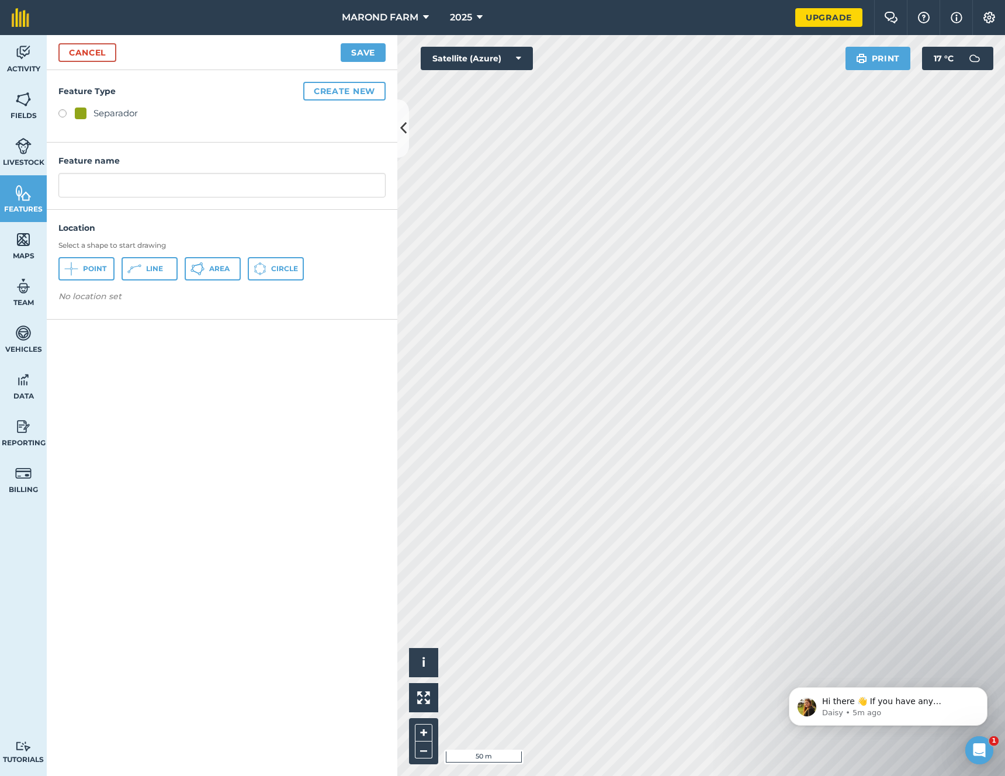
click at [562, 24] on nav "MAROND FARM 2025" at bounding box center [418, 17] width 755 height 35
